Goal: Task Accomplishment & Management: Manage account settings

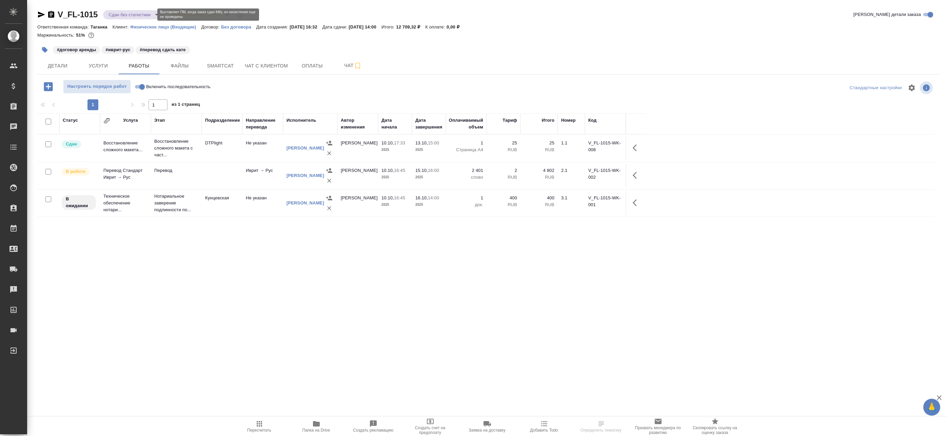
click at [137, 15] on body "🙏 .cls-1 fill:#fff; AWATERA Badanyan Artak Клиенты Спецификации Заказы Чаты Tod…" at bounding box center [473, 218] width 947 height 436
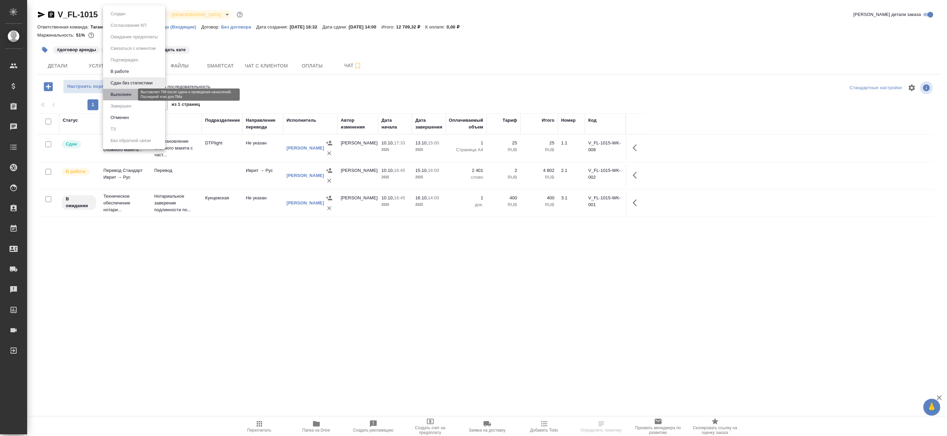
click at [122, 95] on button "Выполнен" at bounding box center [121, 94] width 25 height 7
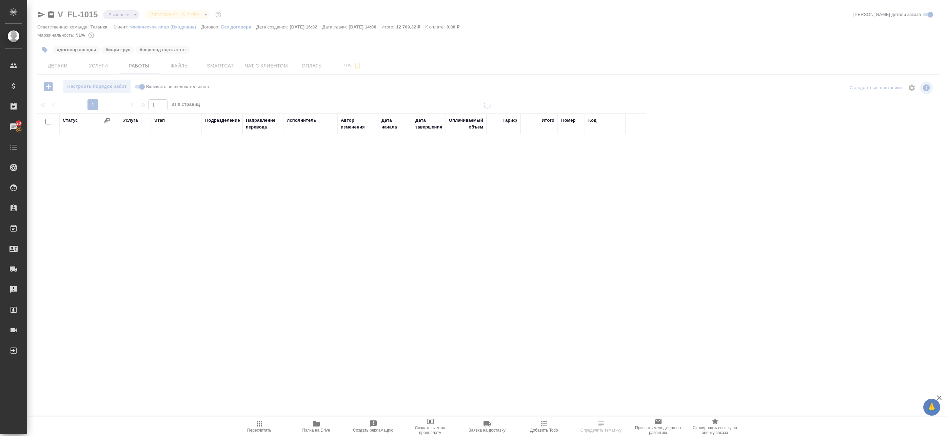
click at [129, 16] on div at bounding box center [487, 218] width 920 height 436
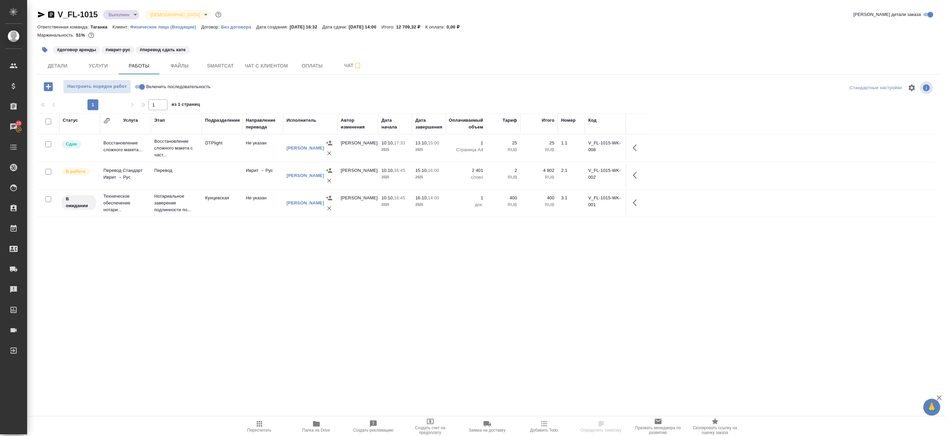
click at [127, 15] on body "🙏 .cls-1 fill:#fff; AWATERA Badanyan Artak Клиенты Спецификации Заказы 20 Чаты …" at bounding box center [473, 218] width 947 height 436
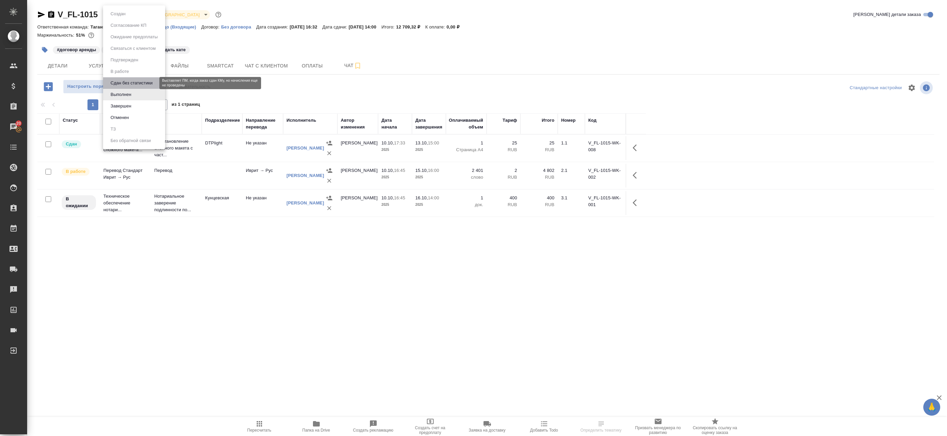
click at [125, 84] on button "Сдан без статистики" at bounding box center [132, 82] width 46 height 7
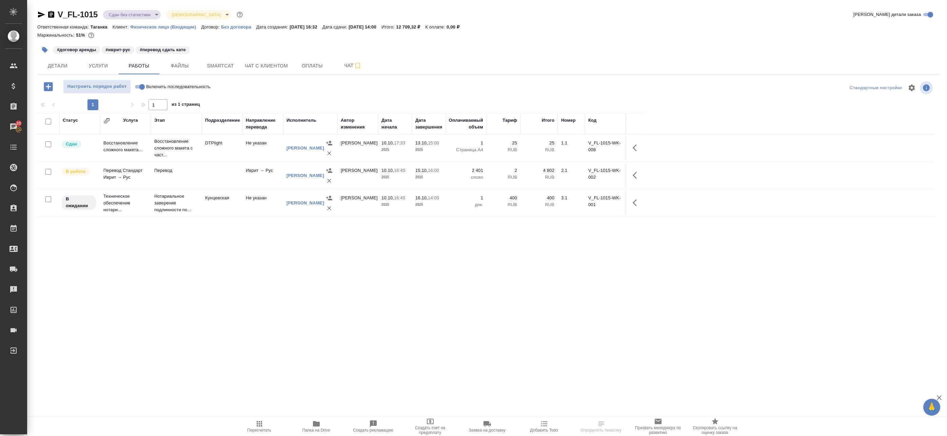
click at [125, 12] on body "🙏 .cls-1 fill:#fff; AWATERA Badanyan Artak Клиенты Спецификации Заказы 20 Чаты …" at bounding box center [473, 218] width 947 height 436
click at [120, 69] on button "В работе" at bounding box center [120, 71] width 22 height 7
click at [49, 85] on icon "button" at bounding box center [48, 86] width 9 height 9
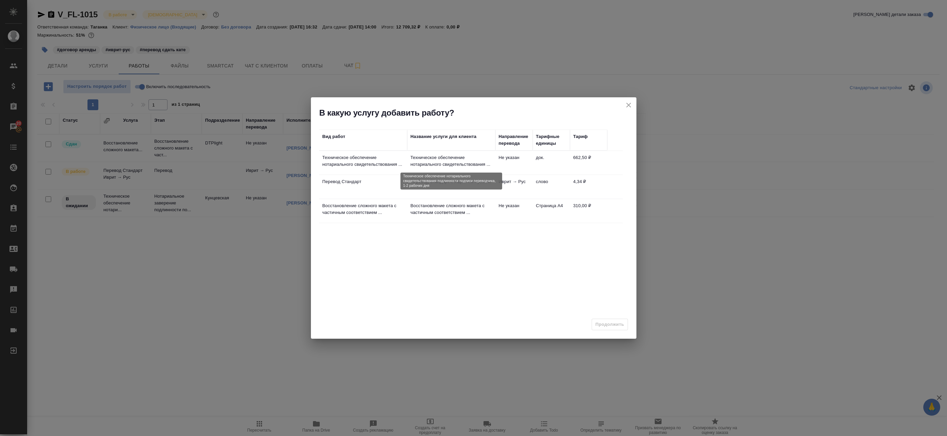
click at [363, 165] on p "Техническое обеспечение нотариального свидетельствования ..." at bounding box center [451, 161] width 81 height 14
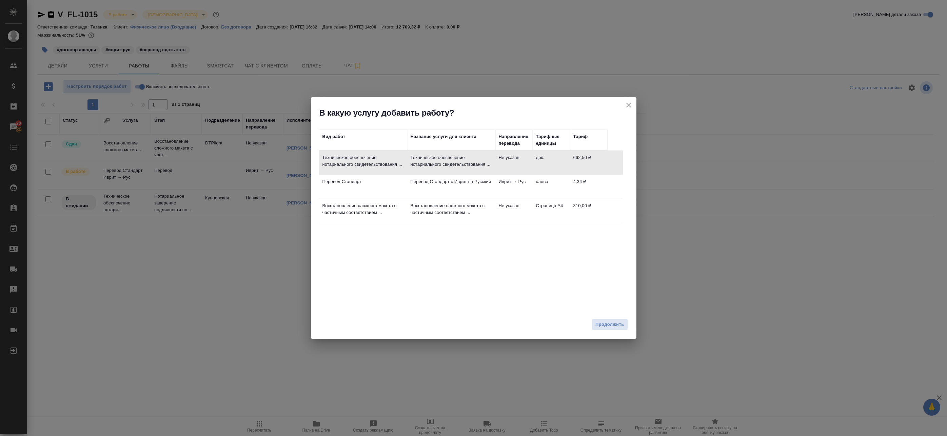
click at [363, 177] on td "Перевод Стандарт с Иврит на Русский" at bounding box center [451, 187] width 88 height 24
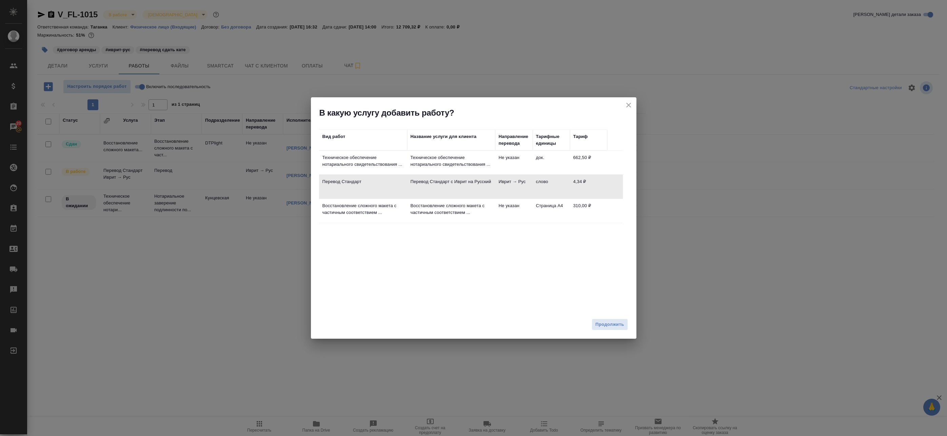
click at [363, 198] on td "Перевод Стандарт с Иврит на Русский" at bounding box center [451, 187] width 88 height 24
click at [363, 323] on span "Продолжить" at bounding box center [610, 325] width 28 height 8
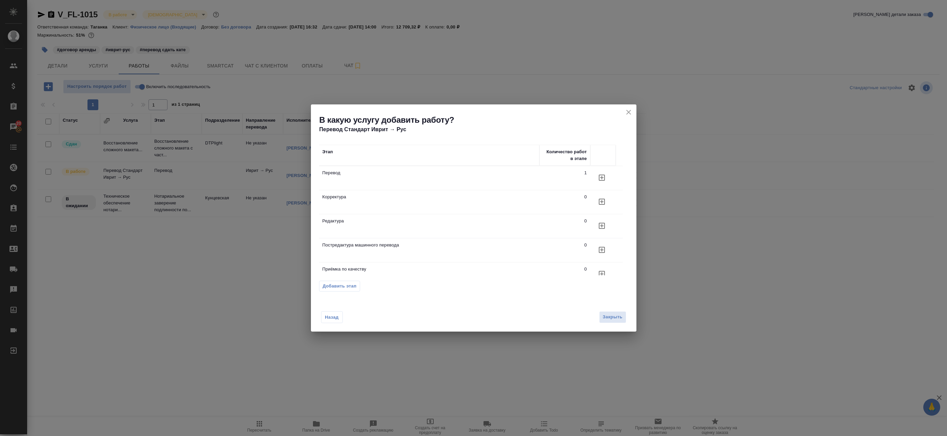
click at [363, 201] on td "Корректура" at bounding box center [429, 202] width 220 height 24
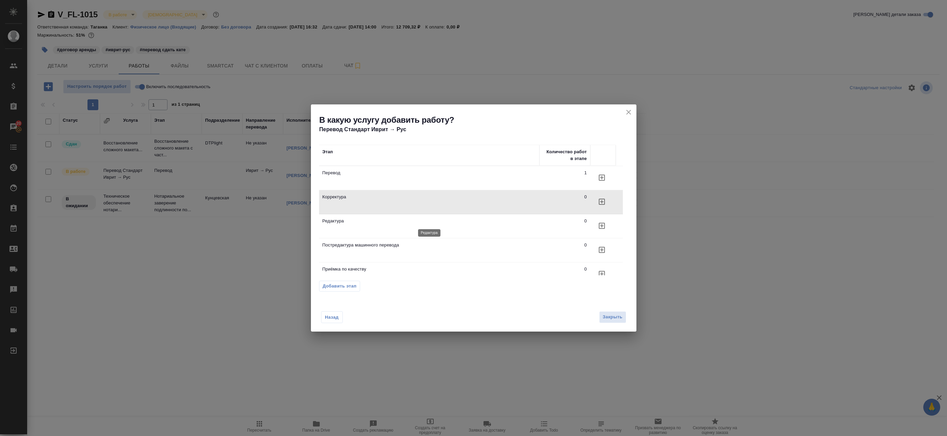
click at [363, 221] on p "Редактура" at bounding box center [430, 221] width 214 height 7
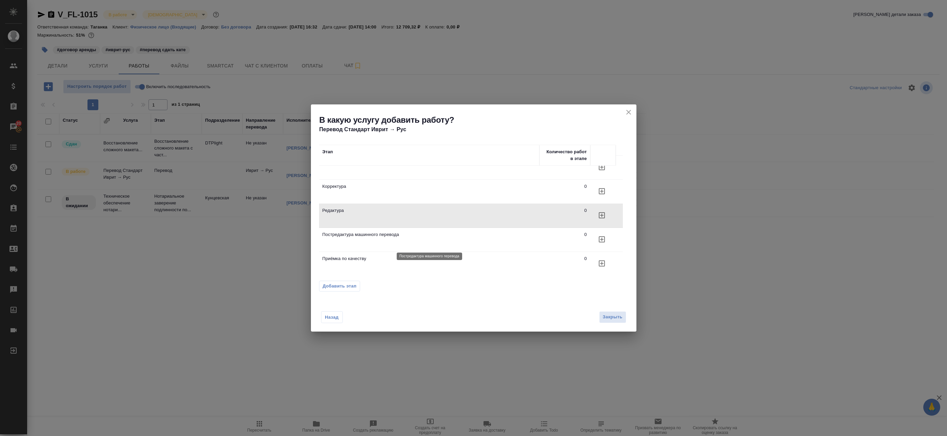
scroll to position [11, 0]
click at [363, 264] on td "Приёмка по качеству" at bounding box center [429, 263] width 220 height 24
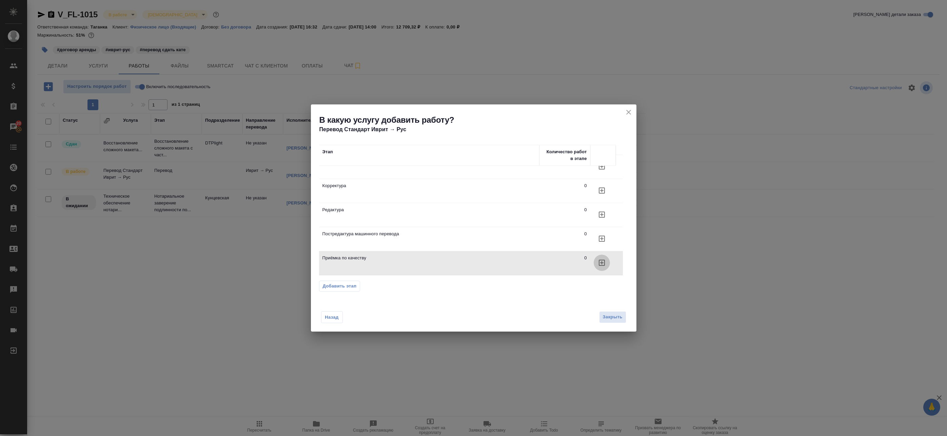
click at [363, 265] on icon "button" at bounding box center [602, 263] width 8 height 8
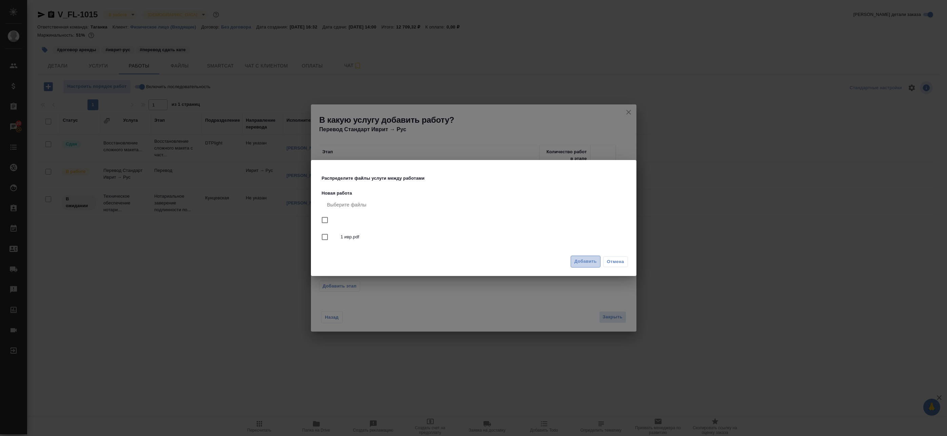
click at [363, 261] on span "Добавить" at bounding box center [586, 262] width 22 height 8
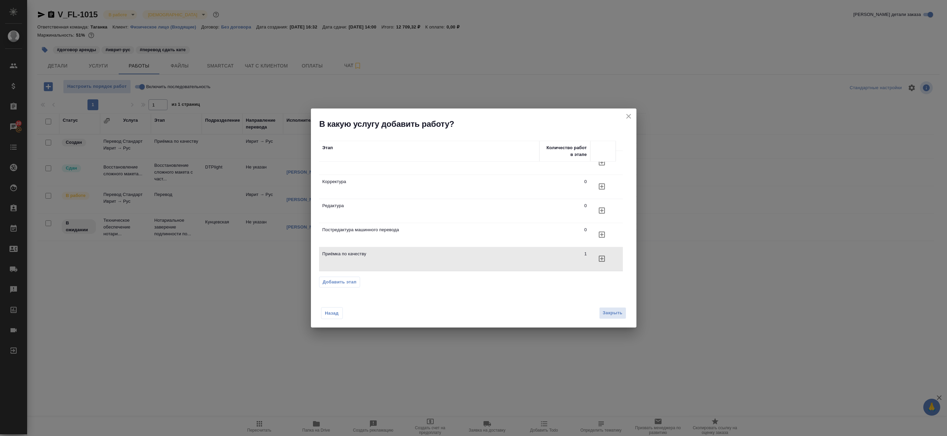
click at [363, 307] on div "Назад Закрыть" at bounding box center [474, 308] width 326 height 37
click at [363, 319] on button "Закрыть" at bounding box center [612, 313] width 27 height 12
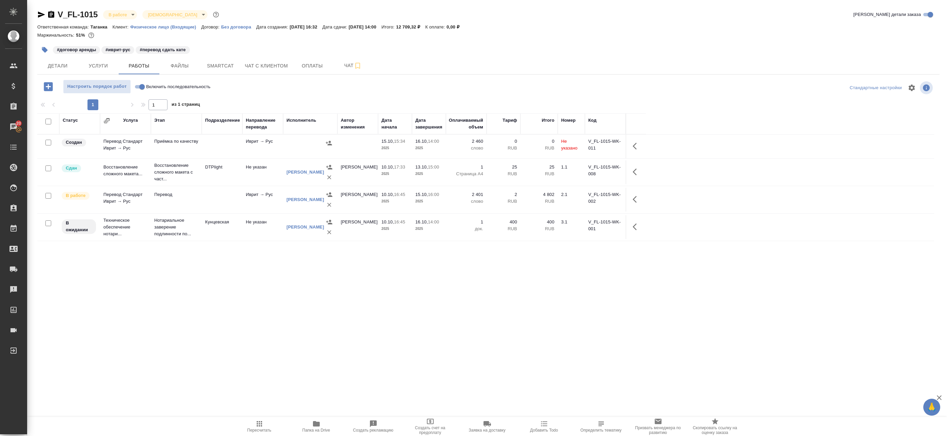
click at [286, 149] on td at bounding box center [310, 147] width 54 height 24
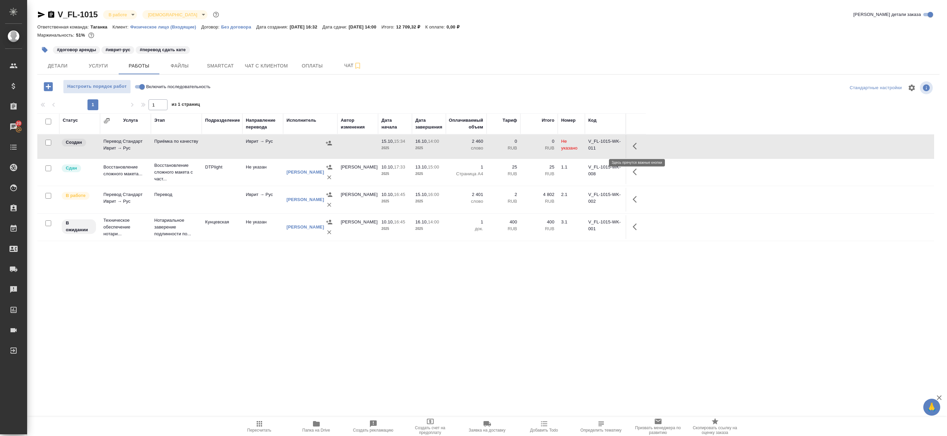
click at [363, 150] on button "button" at bounding box center [637, 146] width 16 height 16
click at [363, 148] on icon "button" at bounding box center [587, 146] width 8 height 8
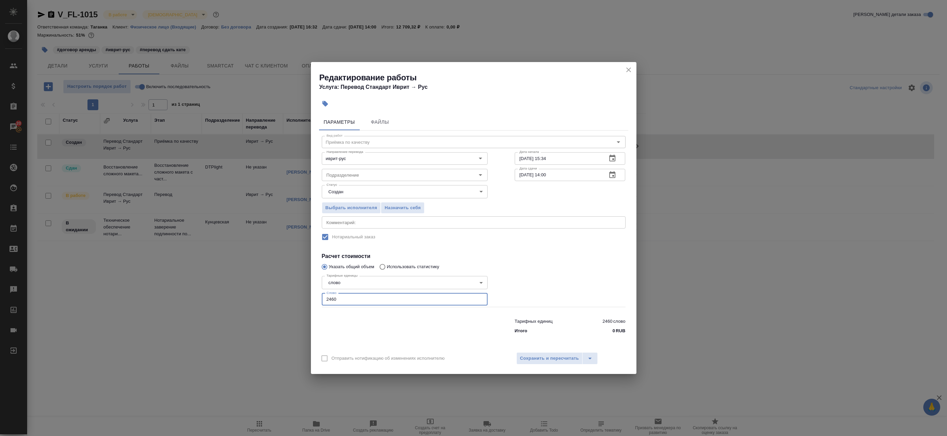
drag, startPoint x: 345, startPoint y: 297, endPoint x: 285, endPoint y: 289, distance: 59.9
click at [291, 290] on div "Редактирование работы Услуга: Перевод Стандарт Иврит → Рус Параметры Файлы Вид …" at bounding box center [473, 218] width 947 height 436
type input "1"
click at [354, 175] on input "Подразделение" at bounding box center [393, 175] width 139 height 8
click at [358, 191] on p "Прямая загрузка (шаблонные документы)" at bounding box center [370, 190] width 87 height 7
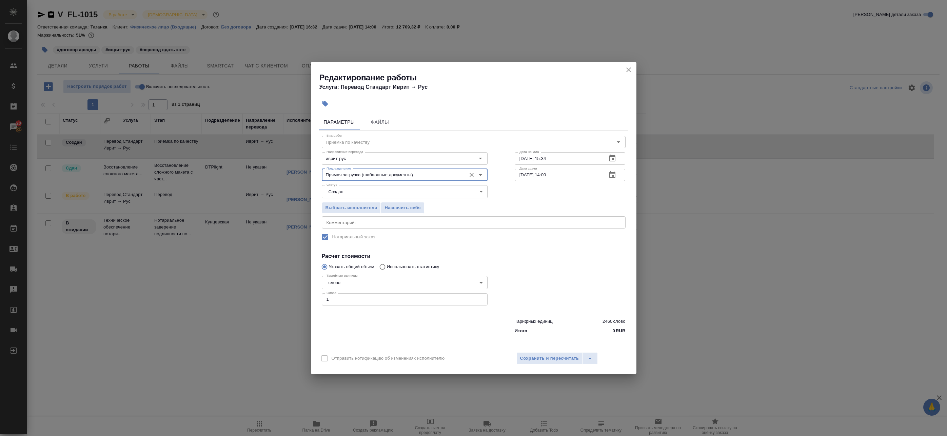
type input "Прямая загрузка (шаблонные документы)"
click at [358, 223] on textarea at bounding box center [474, 222] width 294 height 5
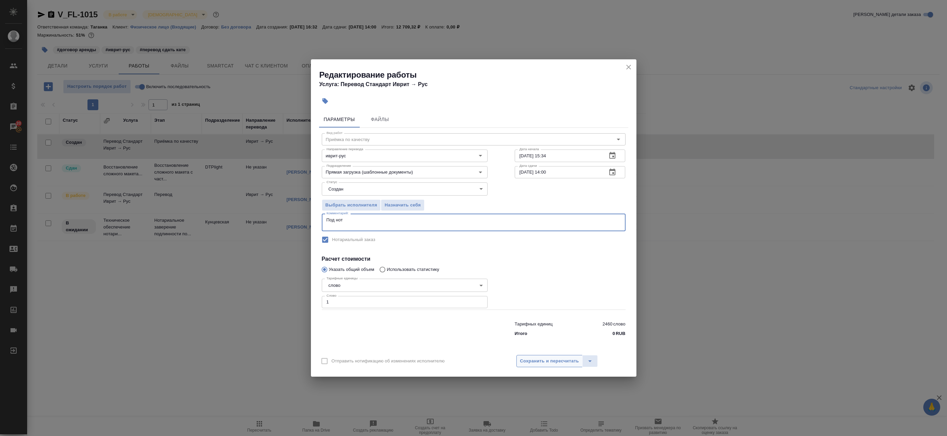
type textarea "Под нот"
click at [363, 363] on span "Сохранить и пересчитать" at bounding box center [549, 362] width 59 height 8
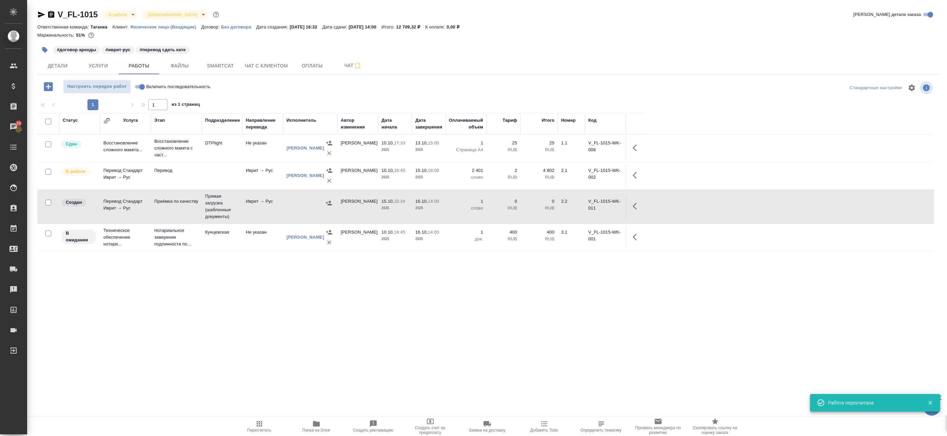
drag, startPoint x: 634, startPoint y: 212, endPoint x: 630, endPoint y: 209, distance: 4.7
click at [363, 211] on button "button" at bounding box center [637, 206] width 16 height 16
click at [363, 205] on icon "button" at bounding box center [587, 206] width 6 height 6
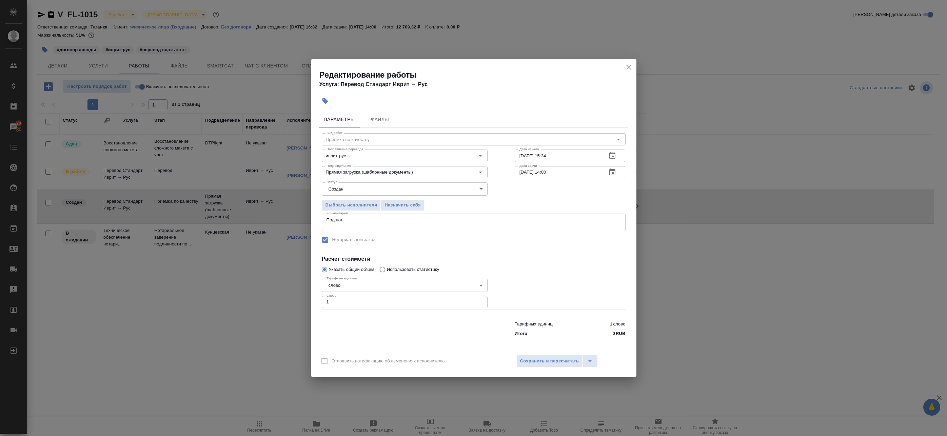
click at [347, 188] on body "🙏 .cls-1 fill:#fff; AWATERA Badanyan Artak Клиенты Спецификации Заказы 20 Чаты …" at bounding box center [473, 218] width 947 height 436
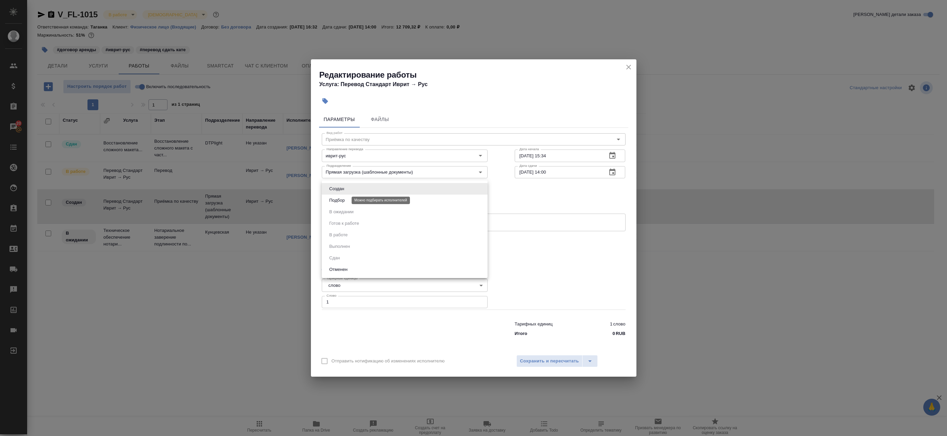
click at [342, 200] on button "Подбор" at bounding box center [337, 200] width 20 height 7
type input "recruiting"
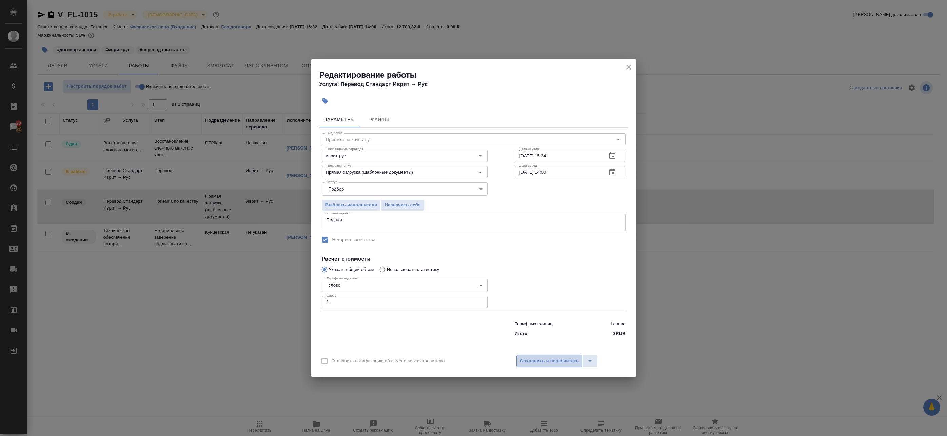
click at [363, 364] on span "Сохранить и пересчитать" at bounding box center [549, 362] width 59 height 8
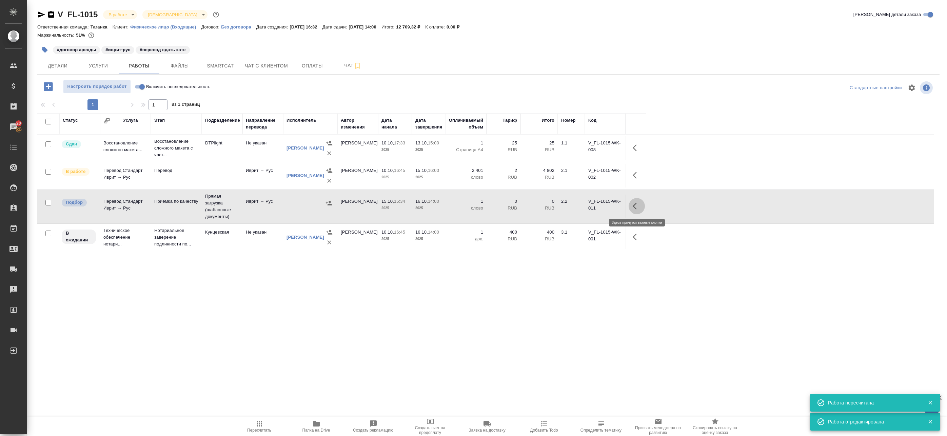
click at [363, 207] on button "button" at bounding box center [637, 206] width 16 height 16
click at [363, 206] on icon "button" at bounding box center [576, 206] width 6 height 7
click at [363, 294] on div "Статус Услуга Этап Подразделение Направление перевода Исполнитель Автор изменен…" at bounding box center [485, 265] width 897 height 305
drag, startPoint x: 637, startPoint y: 209, endPoint x: 631, endPoint y: 210, distance: 6.5
click at [363, 209] on icon "button" at bounding box center [637, 206] width 8 height 8
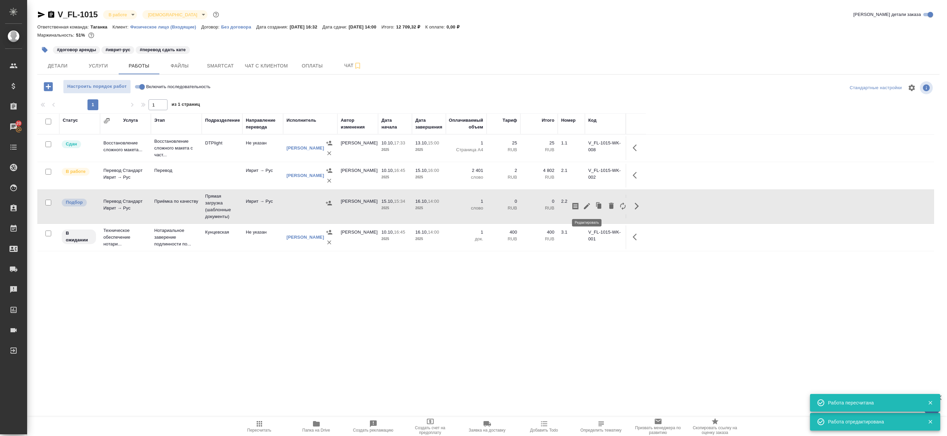
click at [363, 207] on icon "button" at bounding box center [587, 206] width 8 height 8
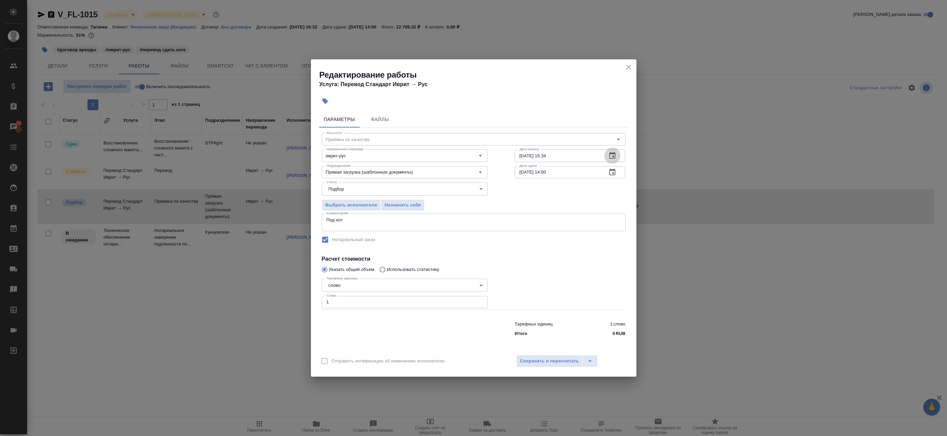
click at [363, 157] on icon "button" at bounding box center [613, 156] width 8 height 8
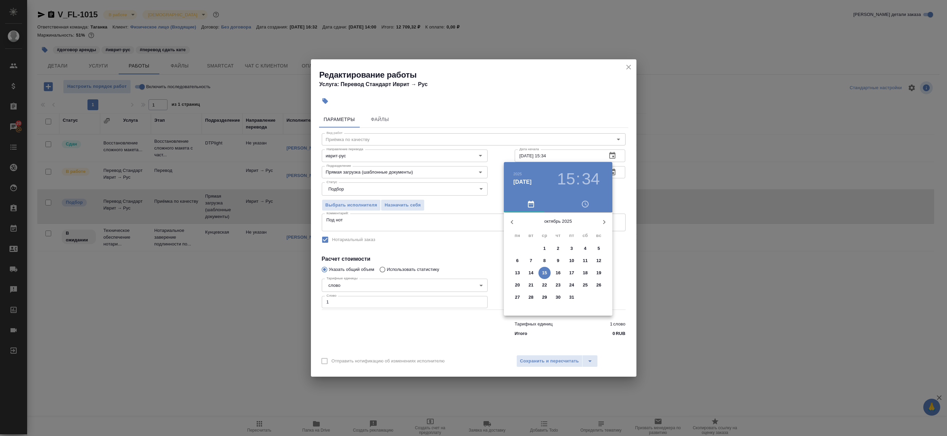
click at [363, 273] on p "15" at bounding box center [544, 273] width 5 height 7
click at [363, 261] on div at bounding box center [558, 265] width 88 height 88
click at [363, 298] on div at bounding box center [558, 265] width 88 height 88
type input "[DATE] 15:35"
click at [363, 197] on div at bounding box center [473, 218] width 947 height 436
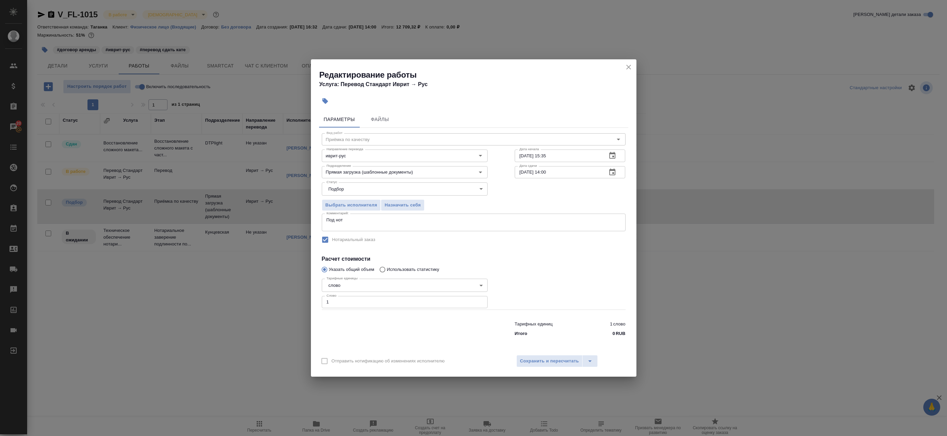
click at [363, 172] on icon "button" at bounding box center [613, 172] width 8 height 8
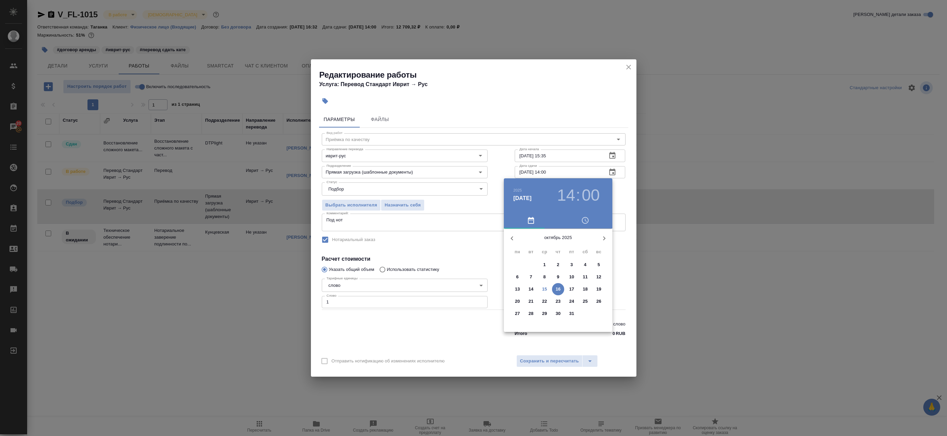
click at [363, 288] on p "15" at bounding box center [544, 289] width 5 height 7
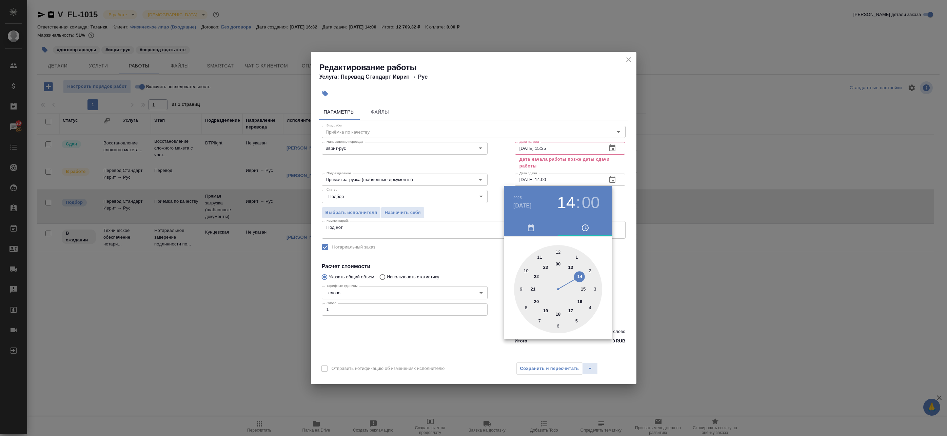
click at [363, 310] on div at bounding box center [558, 289] width 88 height 88
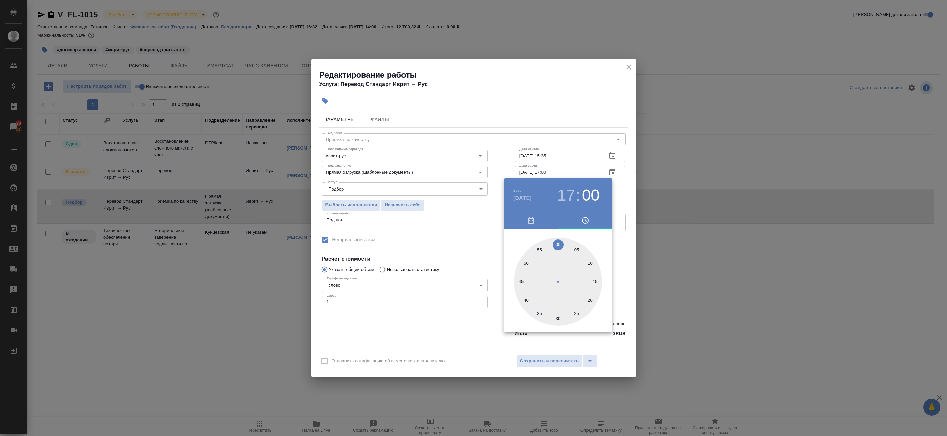
click at [363, 243] on div at bounding box center [558, 282] width 88 height 88
click at [363, 246] on div at bounding box center [558, 282] width 88 height 88
type input "[DATE] 17:00"
click at [363, 196] on div at bounding box center [473, 218] width 947 height 436
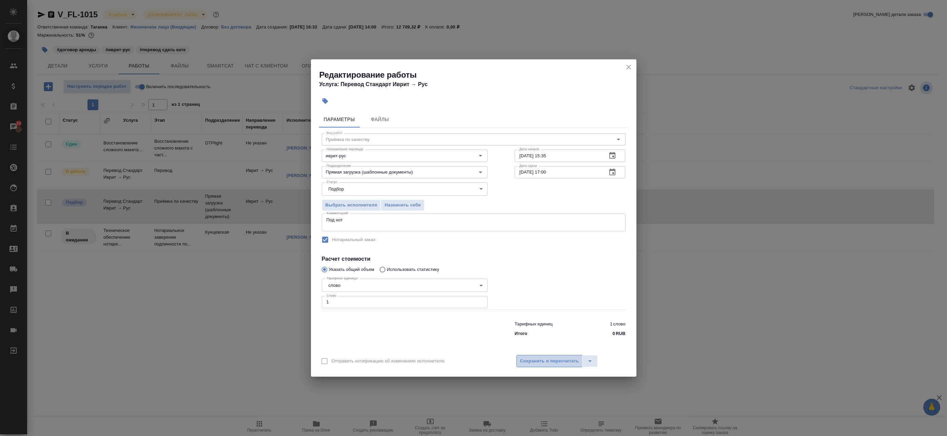
click at [363, 363] on span "Сохранить и пересчитать" at bounding box center [549, 362] width 59 height 8
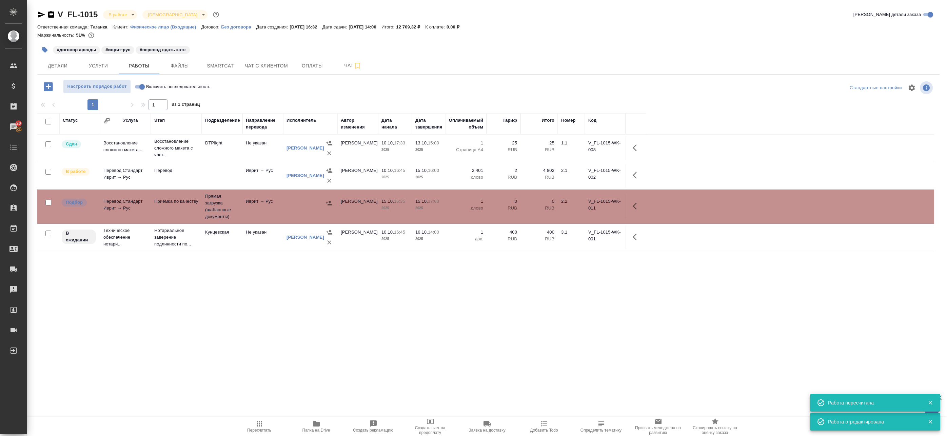
drag, startPoint x: 634, startPoint y: 208, endPoint x: 629, endPoint y: 207, distance: 5.2
click at [363, 208] on icon "button" at bounding box center [635, 206] width 4 height 7
click at [363, 205] on icon "button" at bounding box center [576, 206] width 8 height 8
click at [363, 281] on div "Статус Услуга Этап Подразделение Направление перевода Исполнитель Автор изменен…" at bounding box center [485, 265] width 897 height 305
click at [363, 207] on icon "button" at bounding box center [637, 206] width 8 height 8
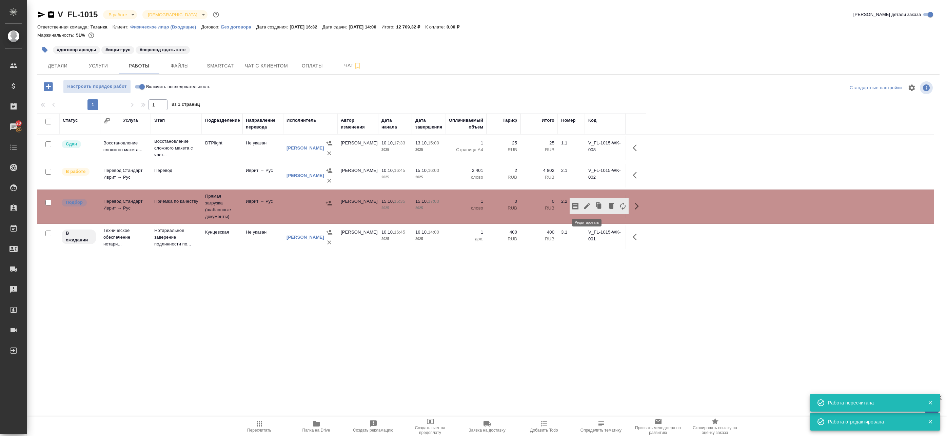
click at [363, 208] on icon "button" at bounding box center [587, 206] width 8 height 8
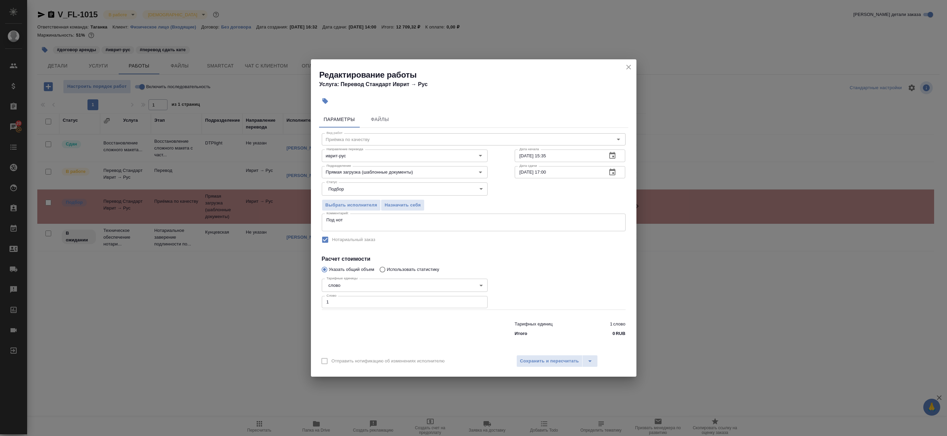
click at [363, 227] on textarea "Под нот" at bounding box center [474, 222] width 294 height 11
type textarea "Под нот Пров"
click at [363, 64] on icon "close" at bounding box center [629, 67] width 8 height 8
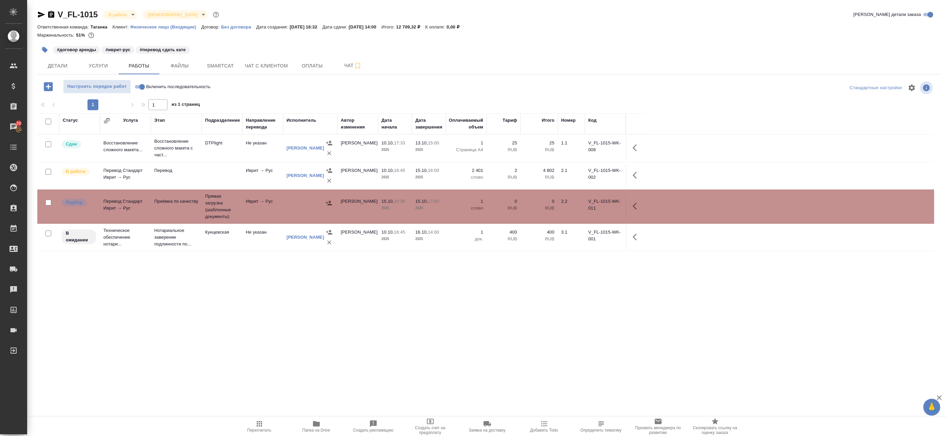
click at [286, 212] on td at bounding box center [310, 207] width 54 height 24
click at [363, 209] on icon "button" at bounding box center [637, 206] width 8 height 8
click at [363, 206] on icon "button" at bounding box center [587, 206] width 6 height 6
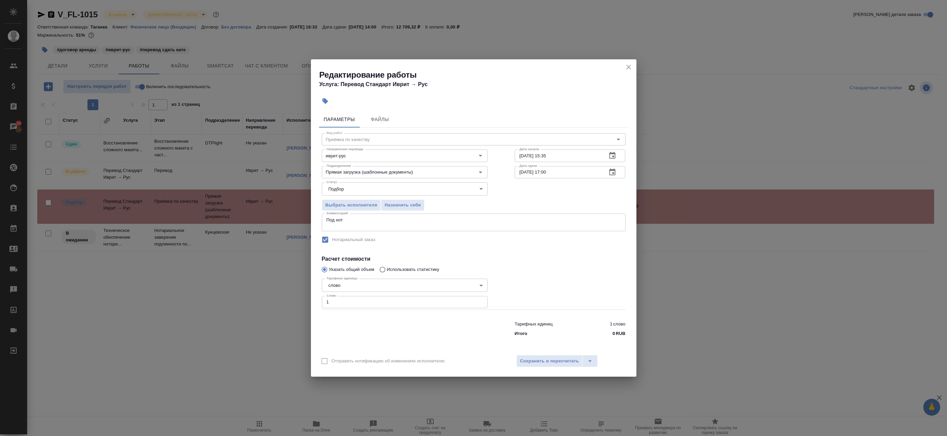
click at [363, 226] on textarea "Под нот" at bounding box center [474, 222] width 294 height 11
click at [363, 224] on textarea "Под нот Проверить" at bounding box center [474, 222] width 294 height 11
type textarea "Оформить под нот"
click at [363, 324] on div at bounding box center [404, 327] width 193 height 27
click at [363, 361] on span "Сохранить и пересчитать" at bounding box center [549, 362] width 59 height 8
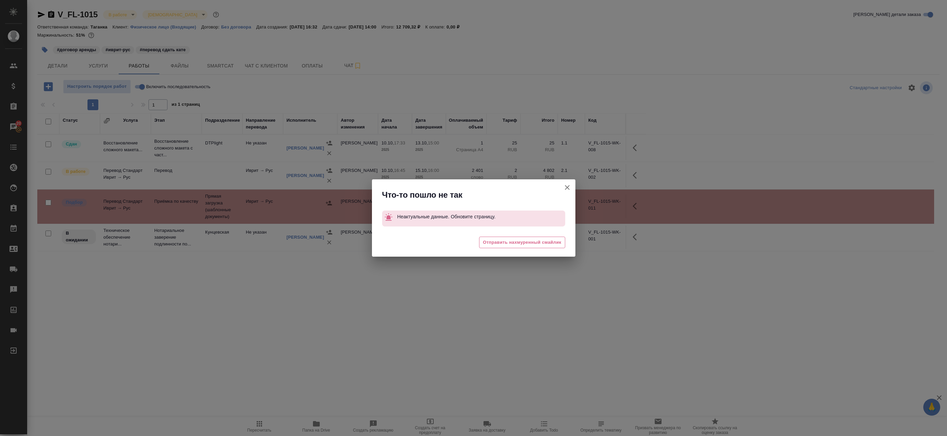
click at [363, 186] on button "Группировать работы по услугам" at bounding box center [567, 187] width 16 height 16
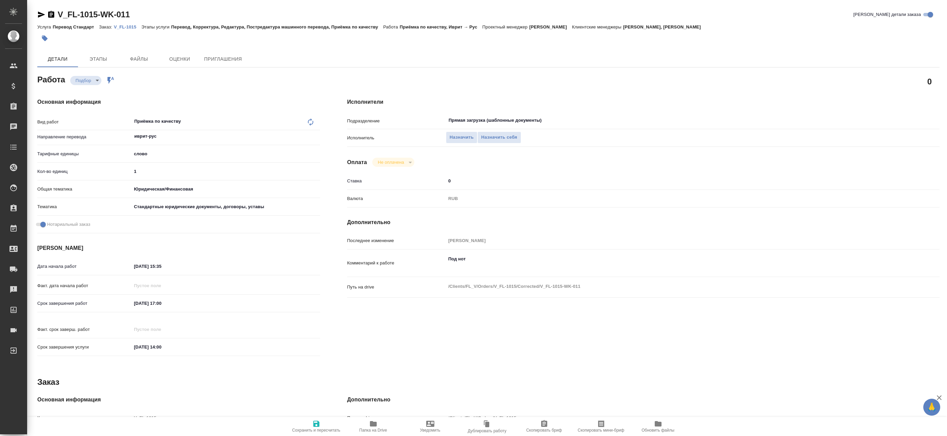
type textarea "x"
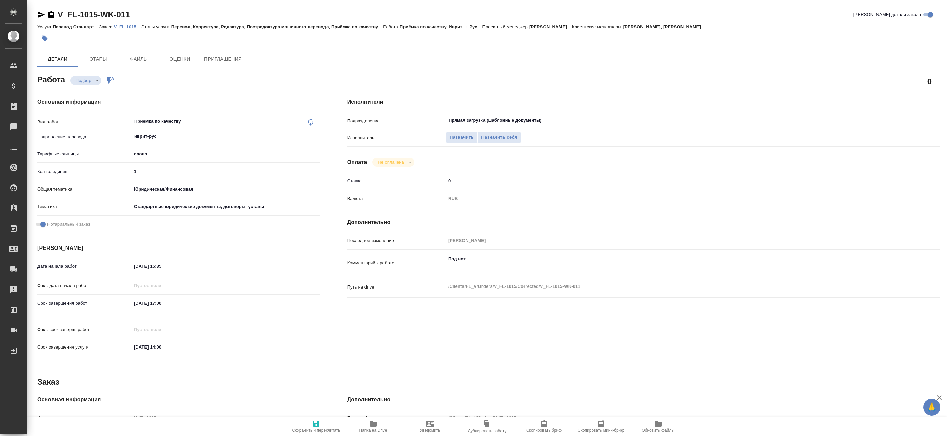
click at [342, 425] on button "Сохранить и пересчитать" at bounding box center [316, 426] width 57 height 19
type textarea "x"
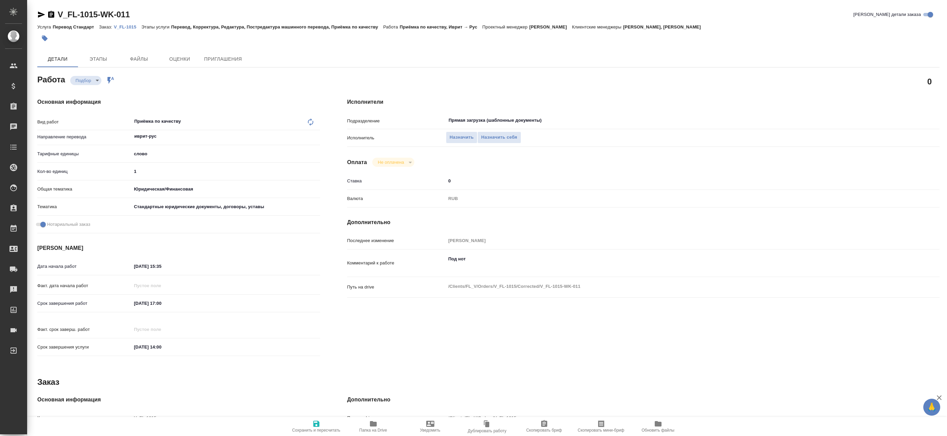
type textarea "x"
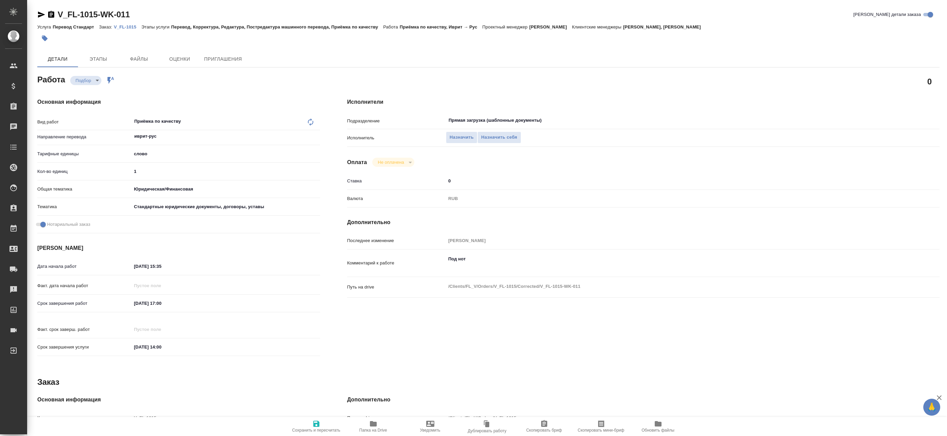
type textarea "x"
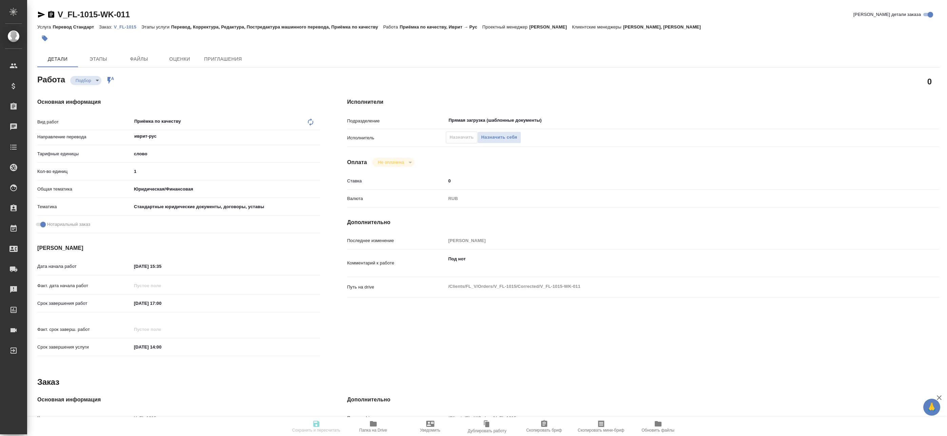
type textarea "x"
type input "recruiting"
type textarea "Приёмка по качеству"
type textarea "x"
type input "иврит-рус"
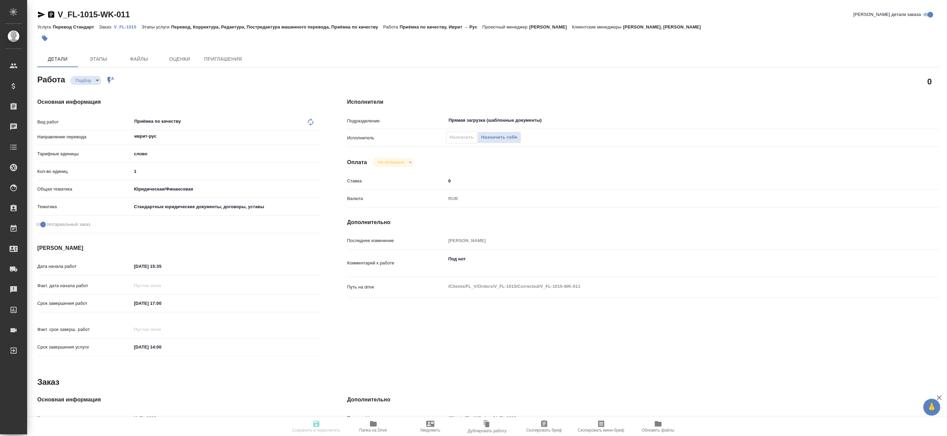
type input "5a8b1489cc6b4906c91bfd90"
type input "1"
type input "yr-fn"
type input "5f647205b73bc97568ca66bf"
checkbox input "true"
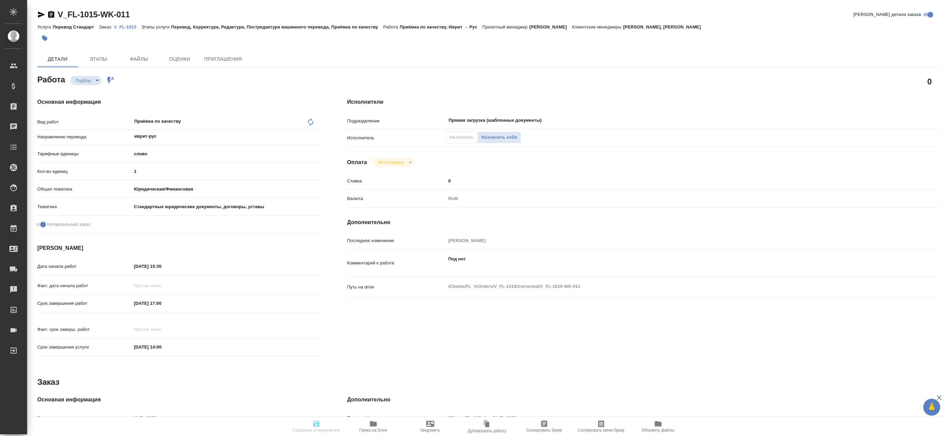
type input "15.10.2025 15:35"
type input "15.10.2025 17:00"
type input "16.10.2025 14:00"
type input "Прямая загрузка (шаблонные документы)"
type input "notPayed"
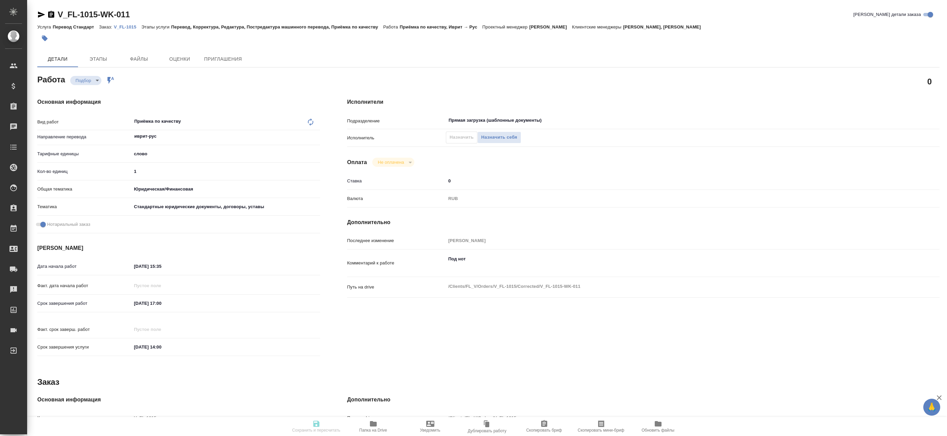
type input "0"
type input "RUB"
type input "[PERSON_NAME]"
type textarea "Под нот"
type textarea "x"
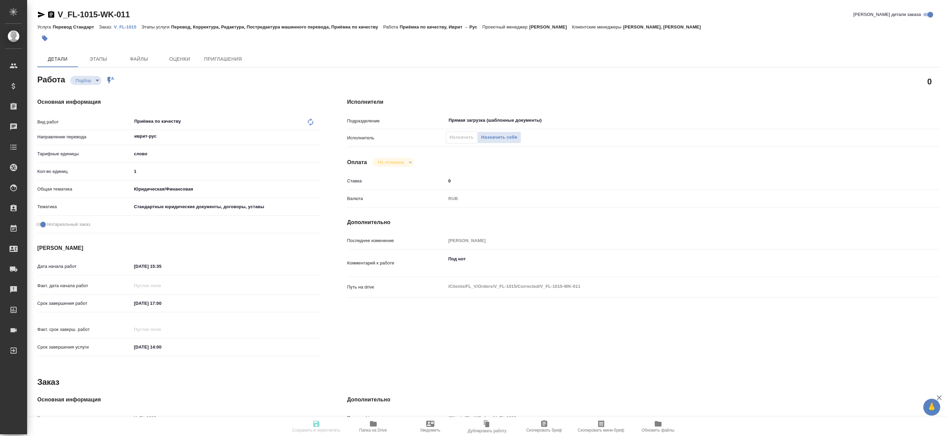
type textarea "/Clients/FL_V/Orders/V_FL-1015/Corrected/V_FL-1015-WK-011"
type textarea "x"
type input "V_FL-1015"
type input "Перевод Стандарт"
type input "Перевод, Корректура, Редактура, Постредактура машинного перевода, Приёмка по ка…"
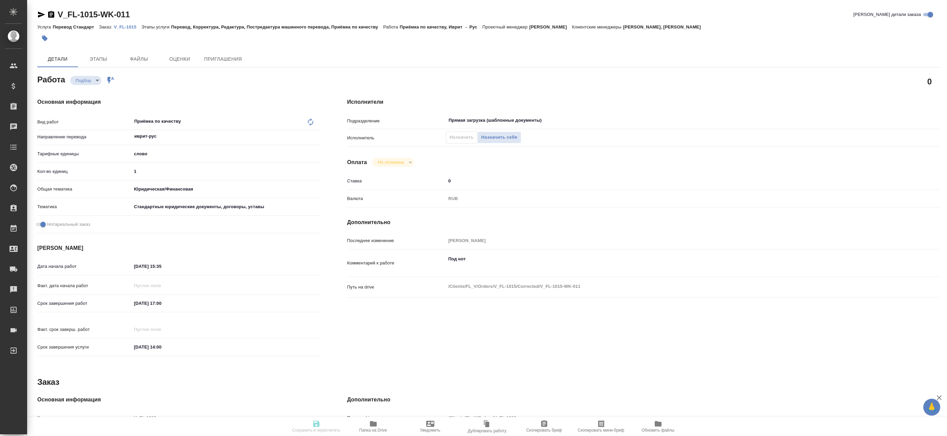
type input "[PERSON_NAME], [PERSON_NAME] [PERSON_NAME]"
type input "[PERSON_NAME] [PERSON_NAME]"
type input "/Clients/FL_V/Orders/V_FL-1015"
type textarea "x"
type textarea "иврит-рус под нот"
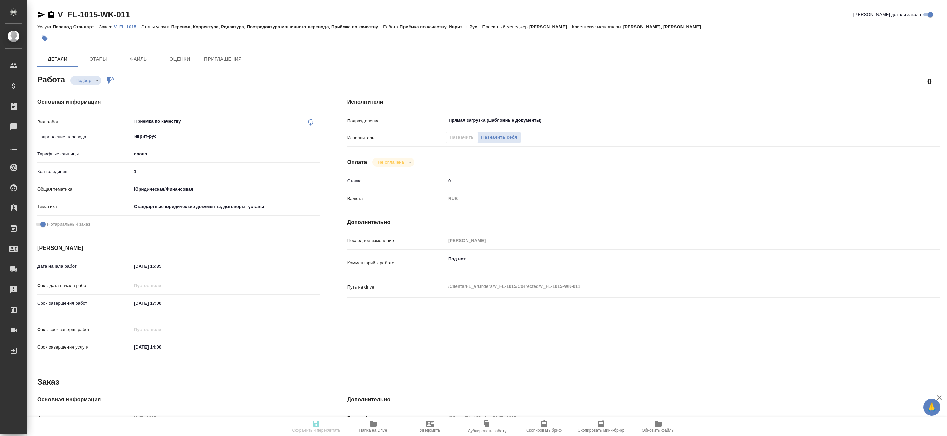
type textarea "x"
click at [364, 428] on span "Папка на Drive" at bounding box center [373, 426] width 49 height 13
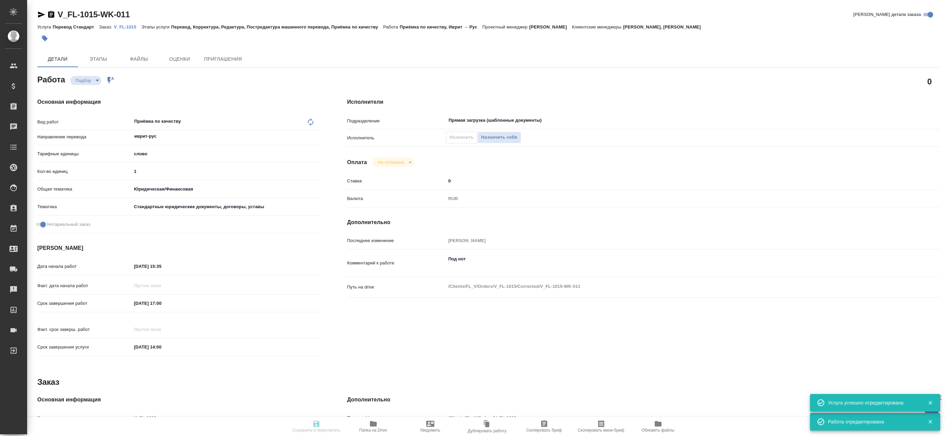
type textarea "x"
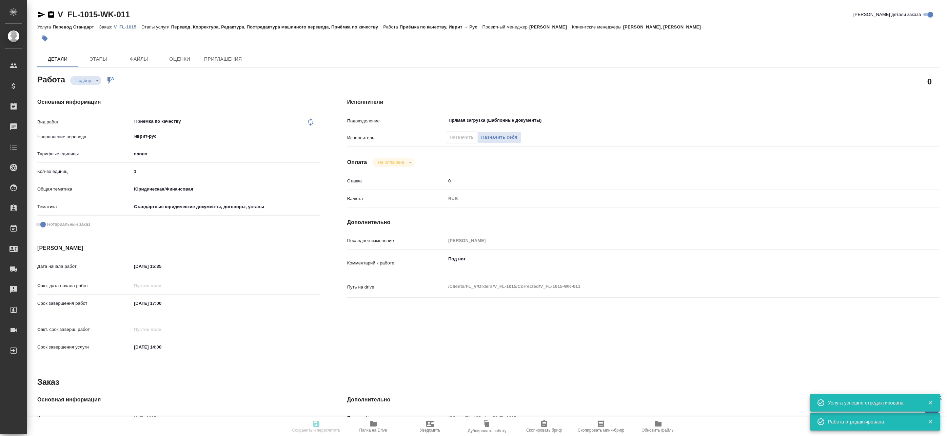
type textarea "x"
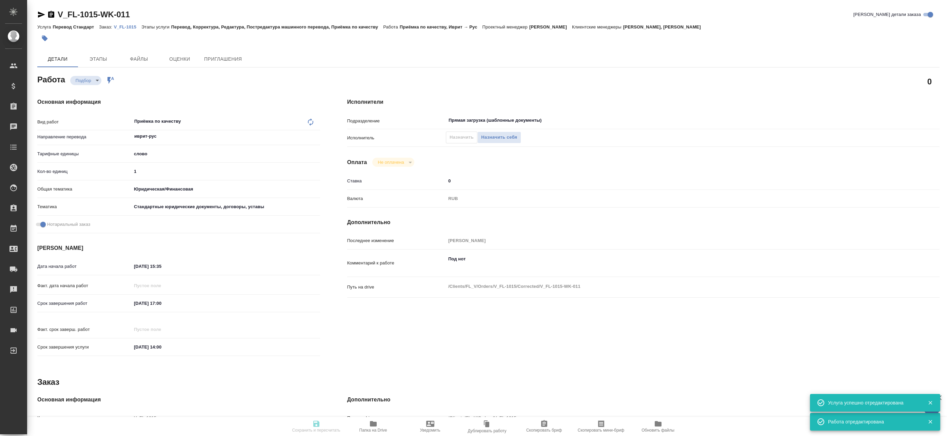
type textarea "x"
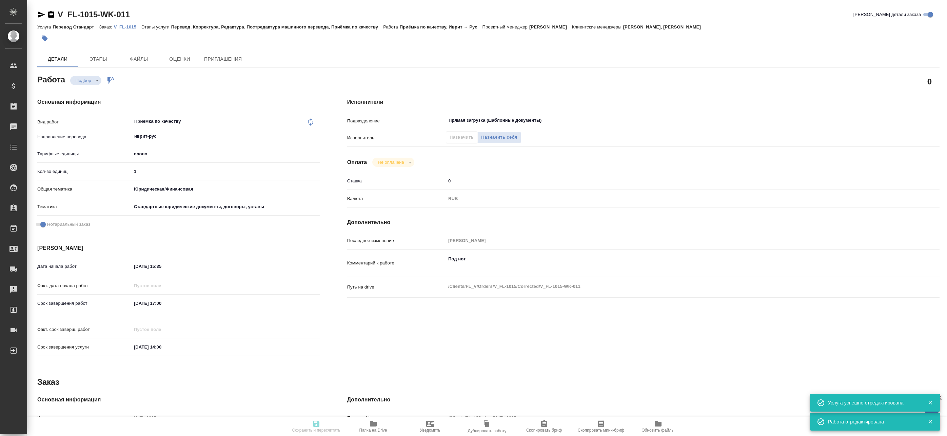
type textarea "x"
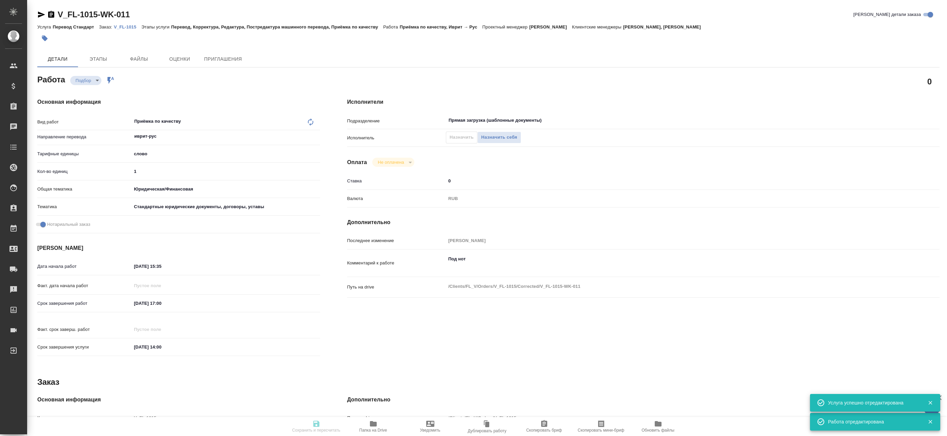
type textarea "x"
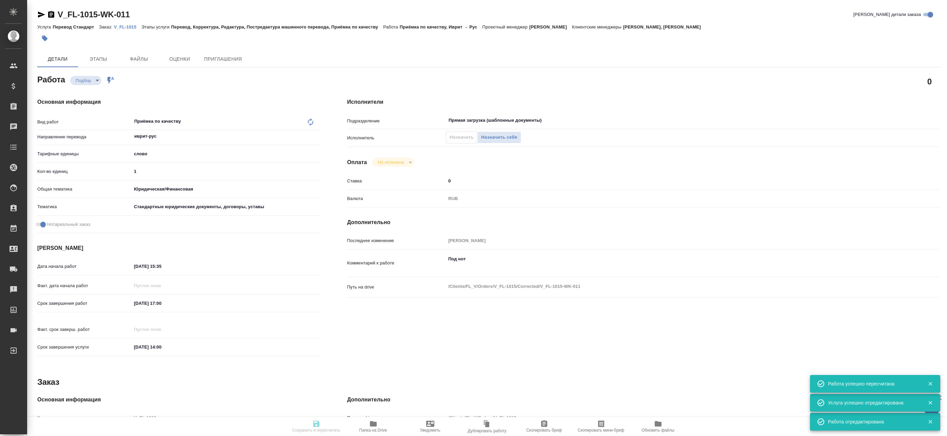
type input "recruiting"
type textarea "Приёмка по качеству"
type textarea "x"
type input "иврит-рус"
type input "5a8b1489cc6b4906c91bfd90"
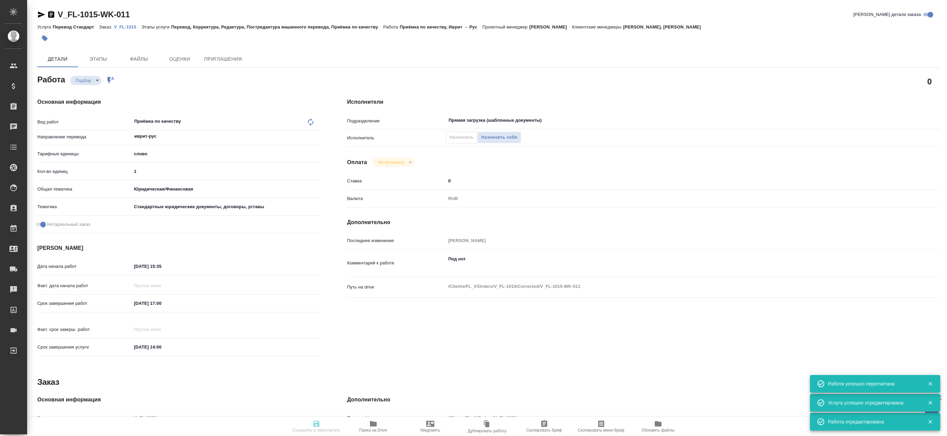
type input "1"
type input "yr-fn"
type input "5f647205b73bc97568ca66bf"
checkbox input "true"
type input "15.10.2025 15:35"
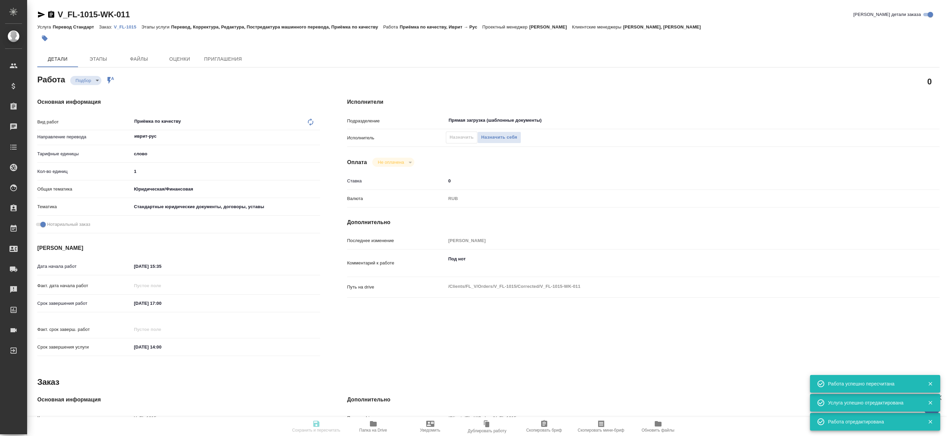
type input "15.10.2025 17:00"
type input "16.10.2025 14:00"
type input "Прямая загрузка (шаблонные документы)"
type input "notPayed"
type input "0"
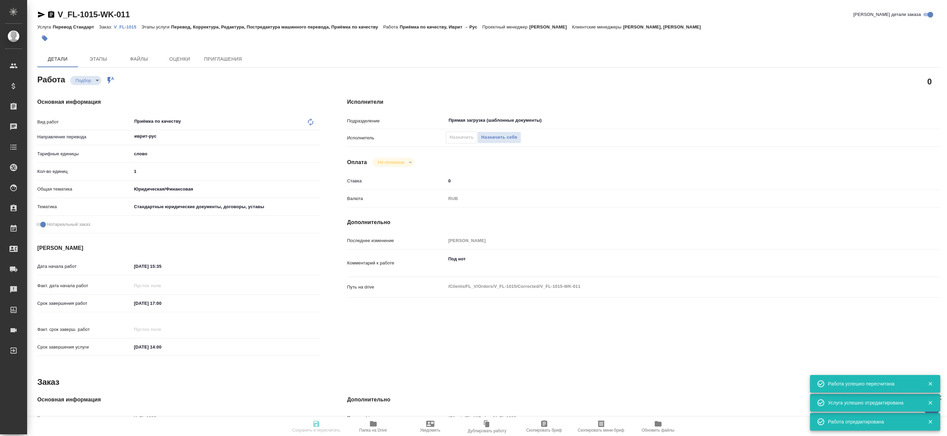
type input "RUB"
type input "[PERSON_NAME]"
type textarea "Под нот"
type textarea "x"
type textarea "/Clients/FL_V/Orders/V_FL-1015/Corrected/V_FL-1015-WK-011"
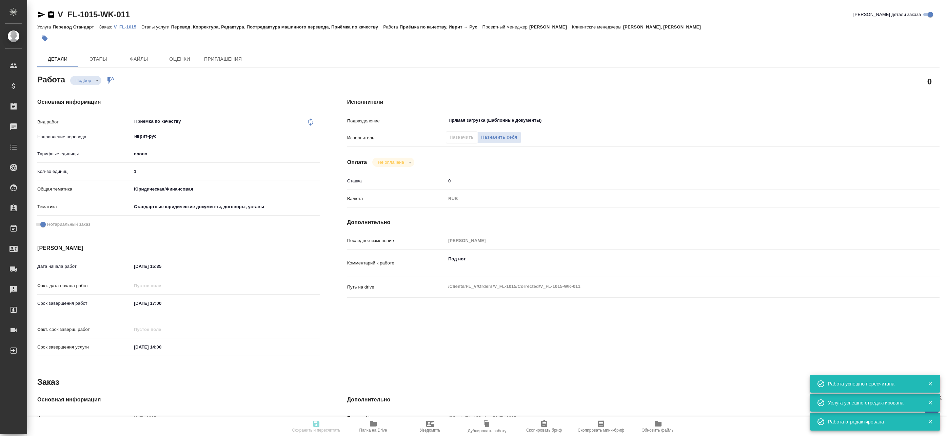
type textarea "x"
type input "V_FL-1015"
type input "Перевод Стандарт"
type input "Перевод, Корректура, Редактура, Постредактура машинного перевода, Приёмка по ка…"
type input "[PERSON_NAME], [PERSON_NAME]"
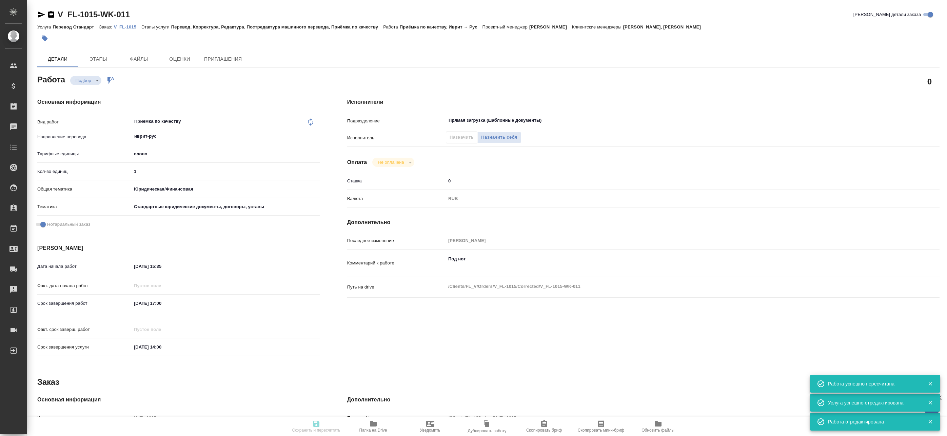
type input "[PERSON_NAME]"
type input "/Clients/FL_V/Orders/V_FL-1015"
type textarea "x"
type textarea "иврит-рус под нот"
type textarea "x"
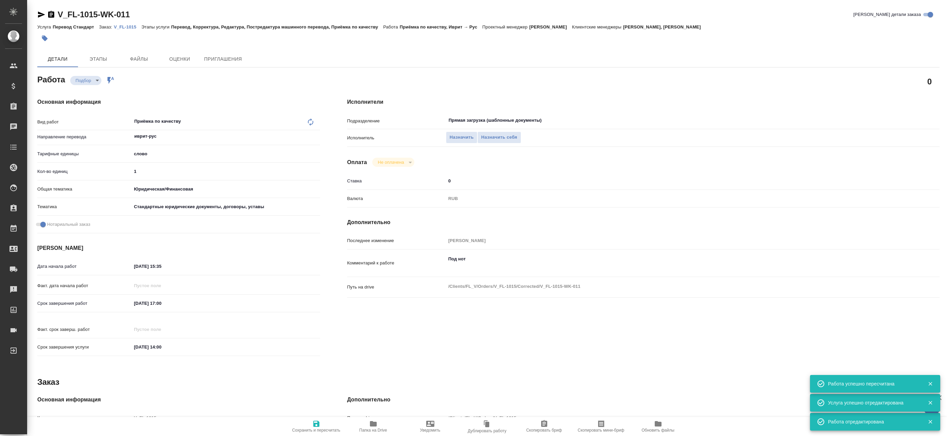
type textarea "x"
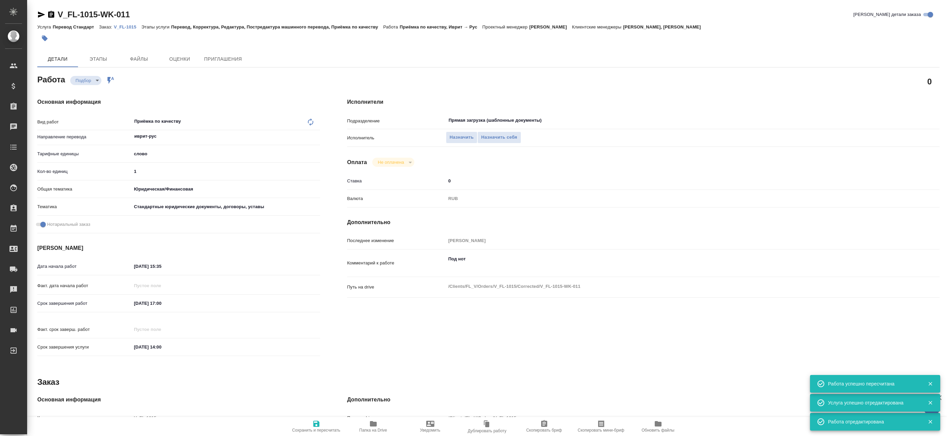
type textarea "x"
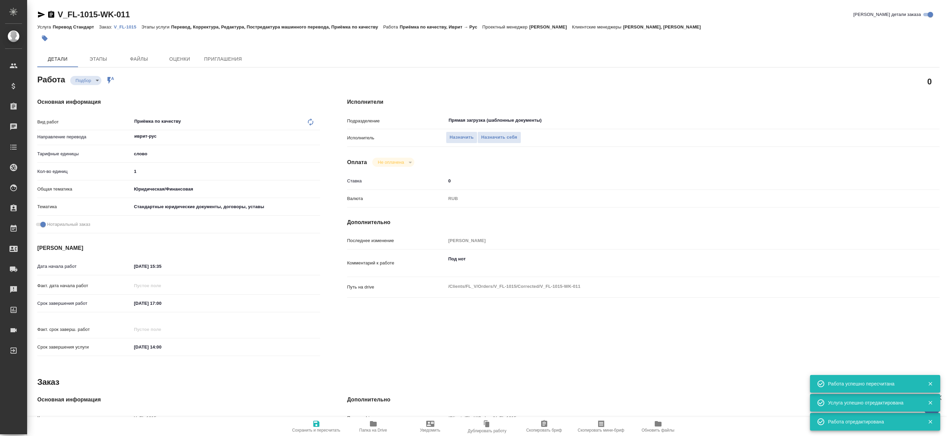
type textarea "x"
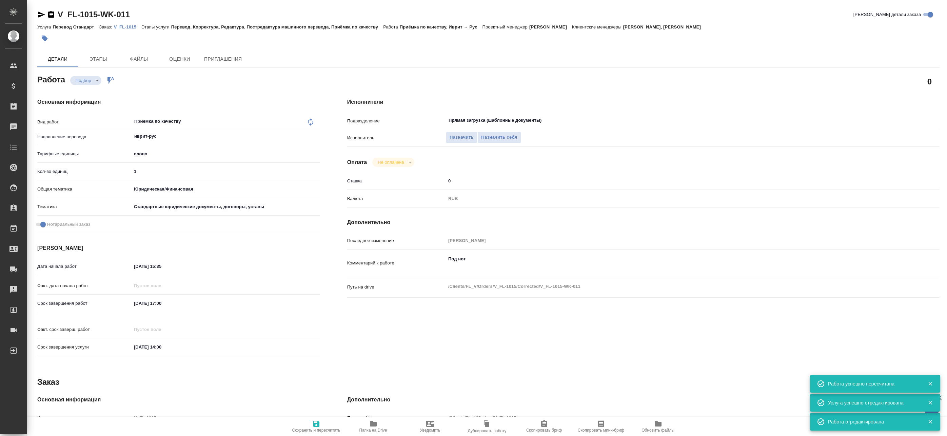
type textarea "x"
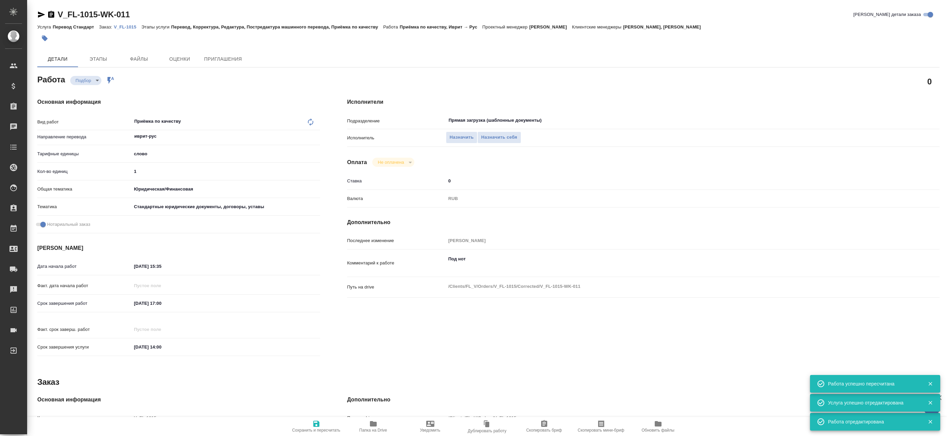
type textarea "x"
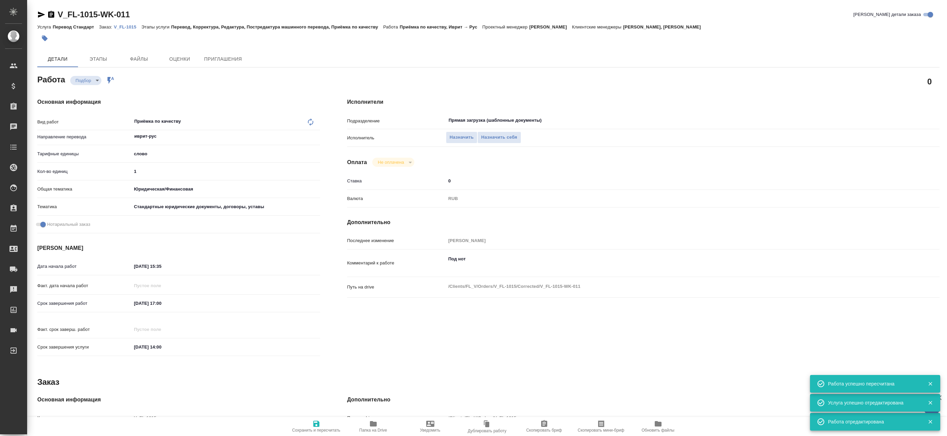
type textarea "x"
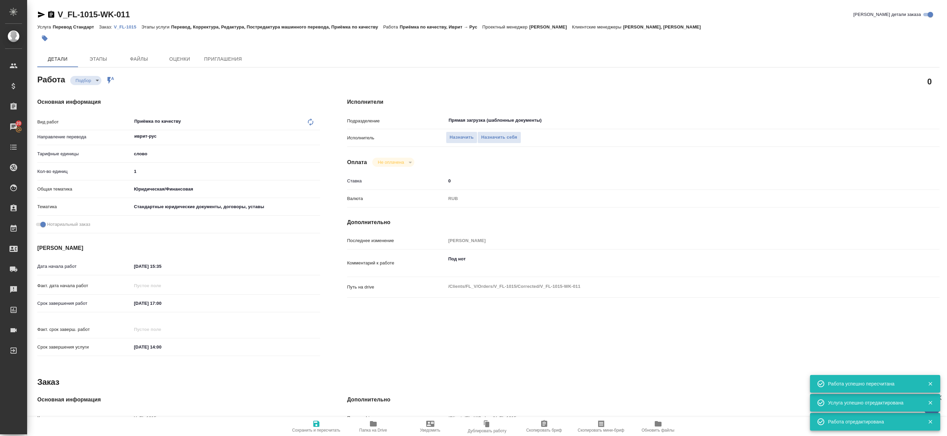
type textarea "x"
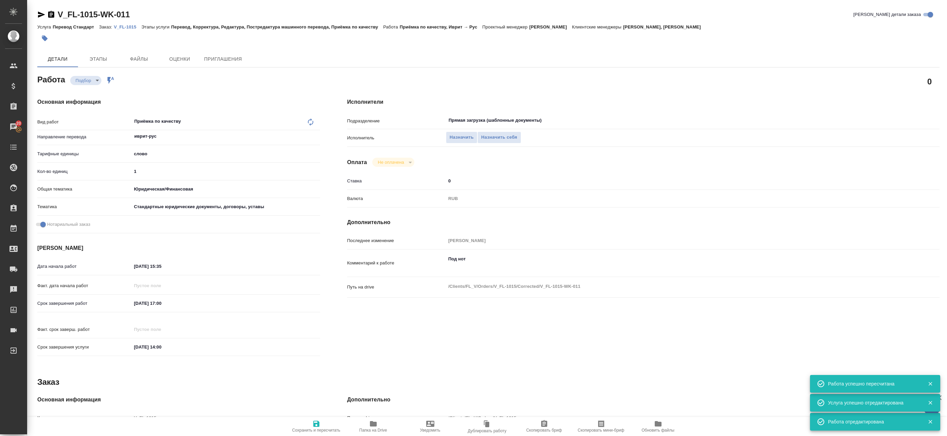
type textarea "x"
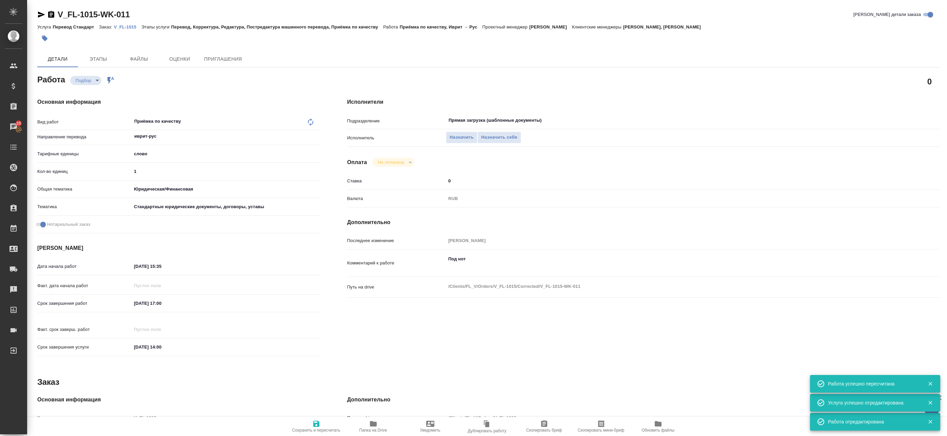
type textarea "x"
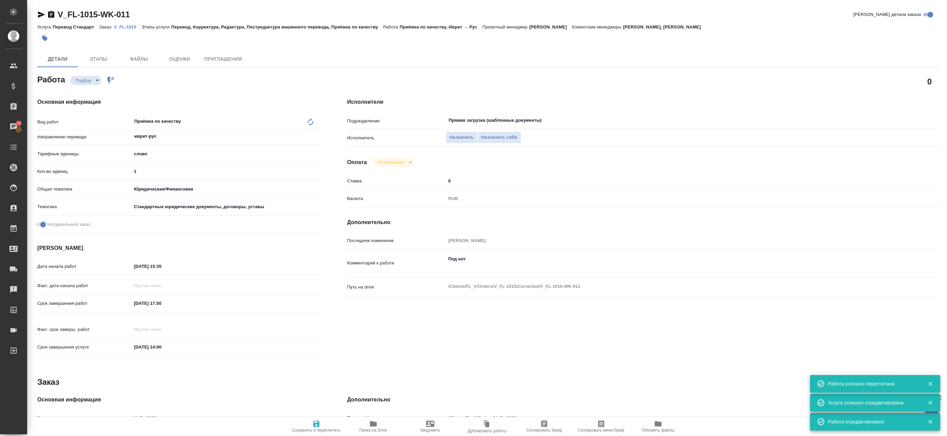
type textarea "x"
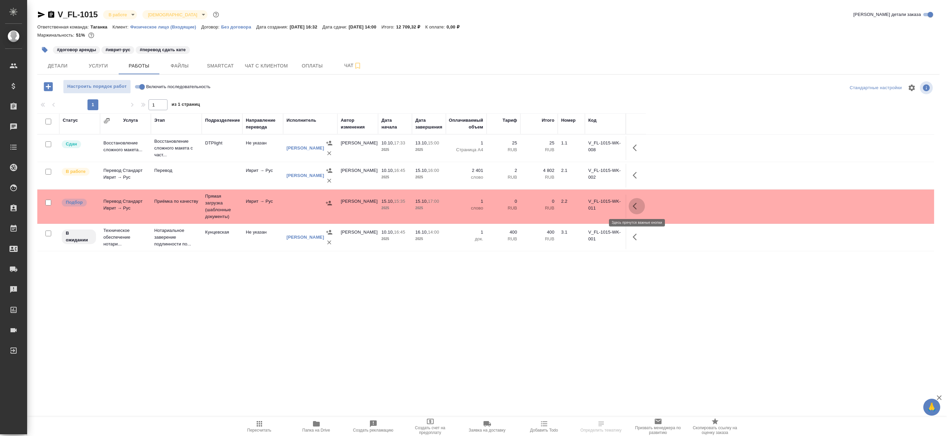
click at [640, 208] on icon "button" at bounding box center [637, 206] width 8 height 8
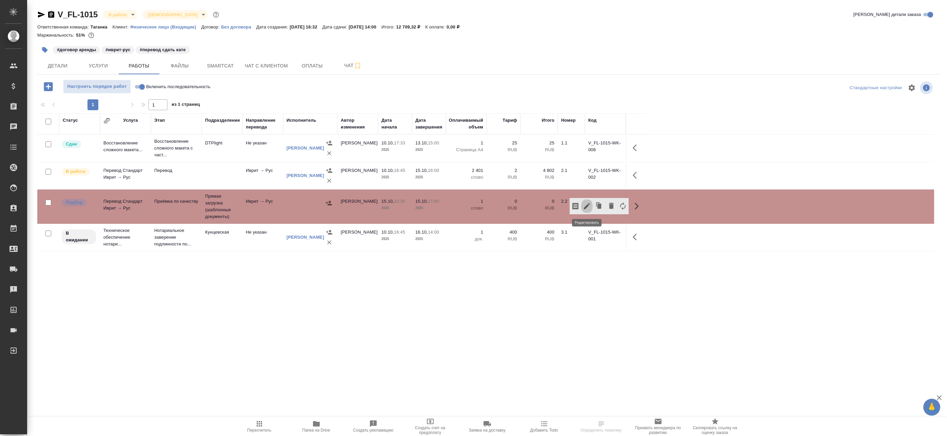
click at [588, 208] on icon "button" at bounding box center [587, 206] width 8 height 8
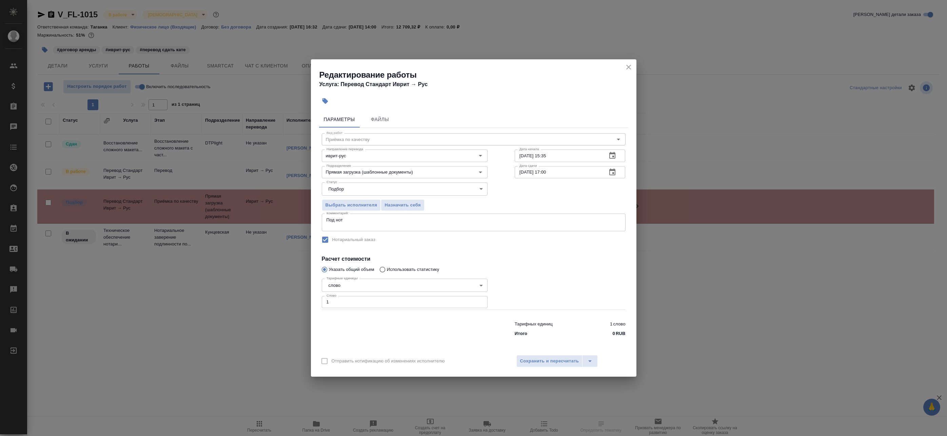
click at [390, 228] on div "Под нот x Комментарий:" at bounding box center [474, 223] width 304 height 18
type textarea "Оформить под нот"
click at [554, 360] on span "Сохранить и пересчитать" at bounding box center [549, 362] width 59 height 8
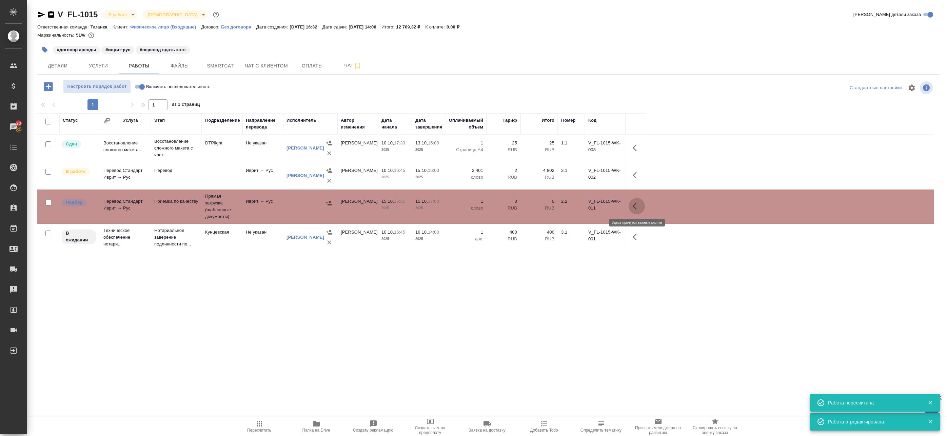
click at [632, 207] on button "button" at bounding box center [637, 206] width 16 height 16
drag, startPoint x: 577, startPoint y: 207, endPoint x: 549, endPoint y: 236, distance: 40.5
click at [577, 207] on icon "button" at bounding box center [576, 206] width 6 height 7
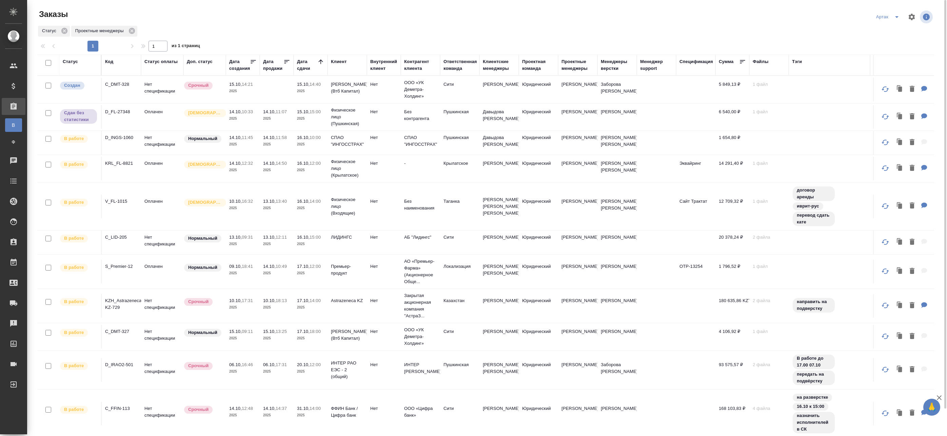
click at [334, 150] on td "СПАО "ИНГОССТРАХ"" at bounding box center [347, 143] width 39 height 24
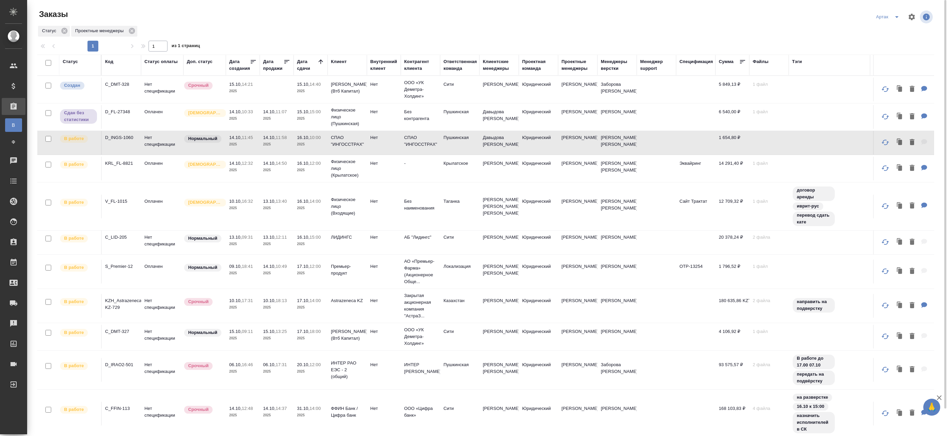
click at [310, 147] on p "2025" at bounding box center [310, 144] width 27 height 7
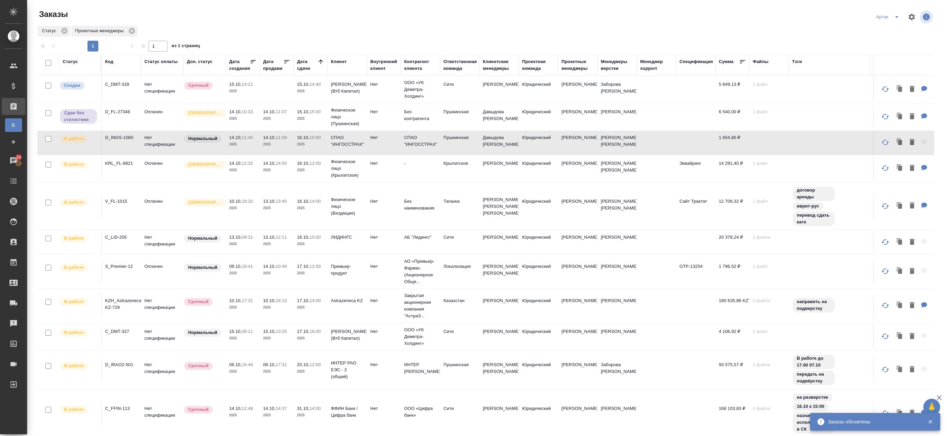
click at [285, 171] on p "2025" at bounding box center [276, 170] width 27 height 7
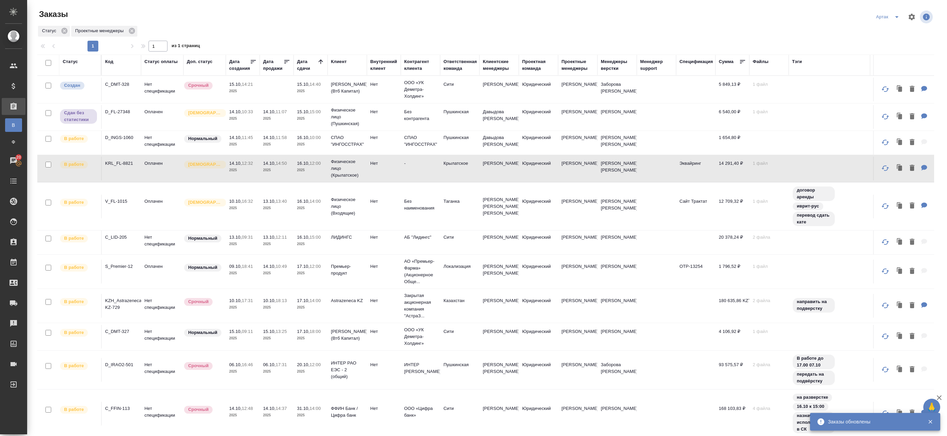
click at [300, 168] on p "2025" at bounding box center [310, 170] width 27 height 7
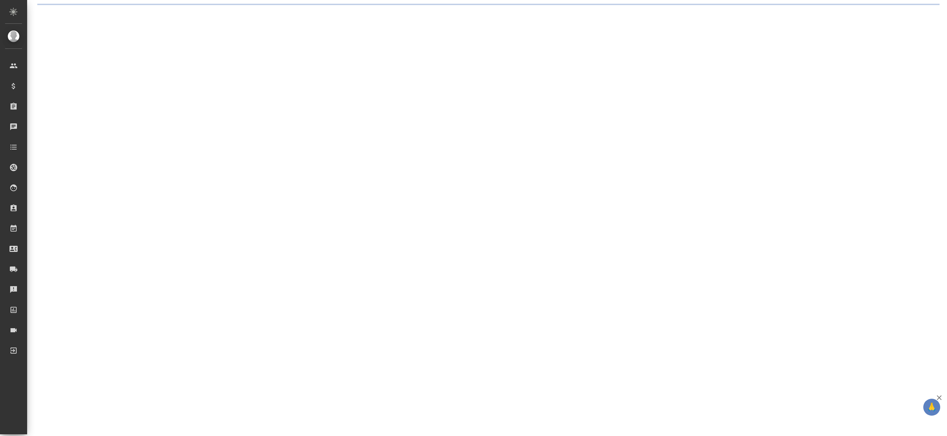
select select "RU"
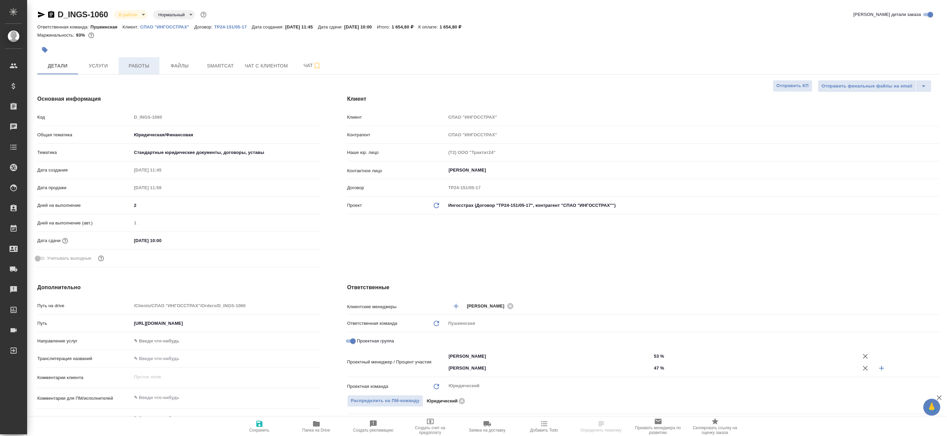
type textarea "x"
click at [132, 71] on button "Работы" at bounding box center [139, 65] width 41 height 17
type textarea "x"
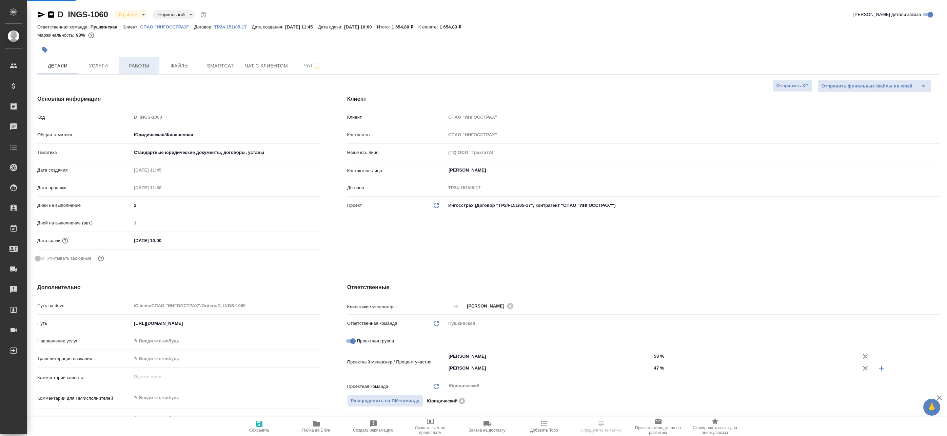
type textarea "x"
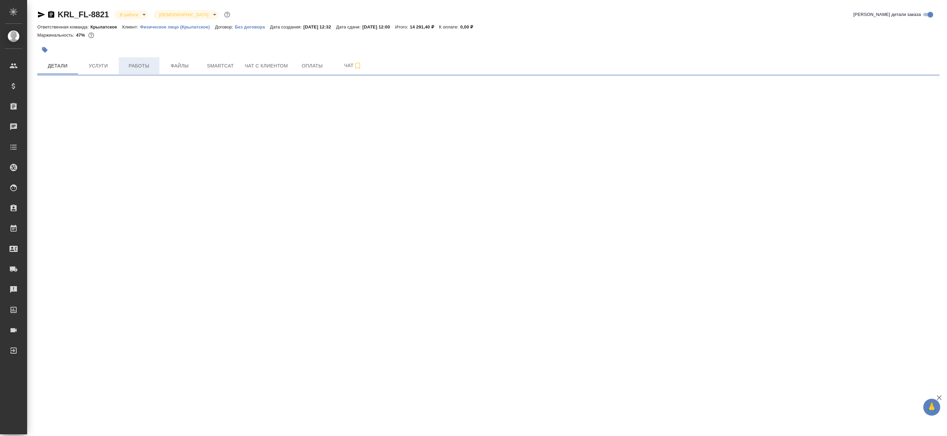
click at [144, 65] on span "Работы" at bounding box center [139, 66] width 33 height 8
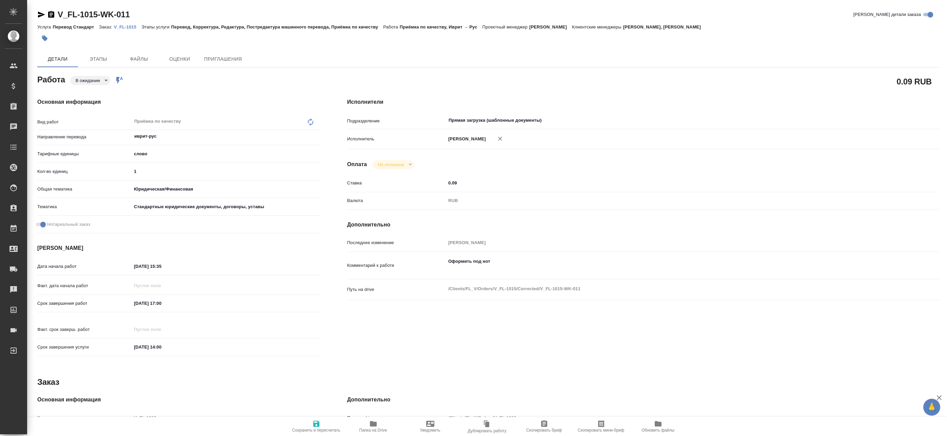
type textarea "x"
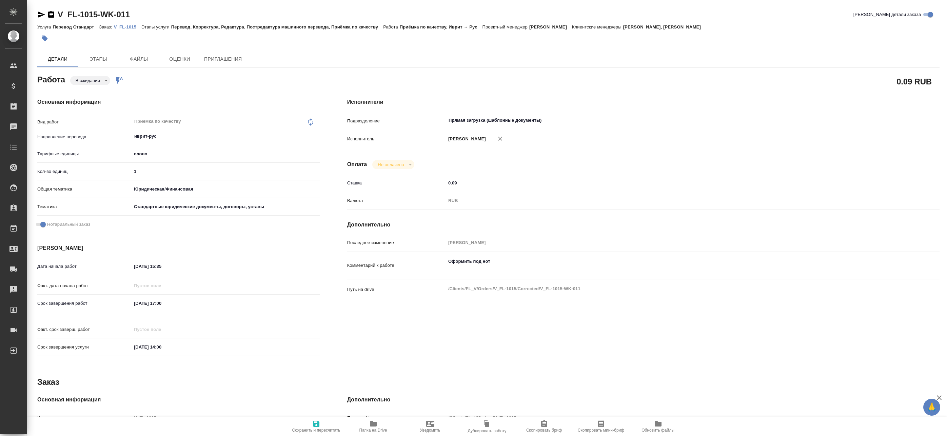
type textarea "x"
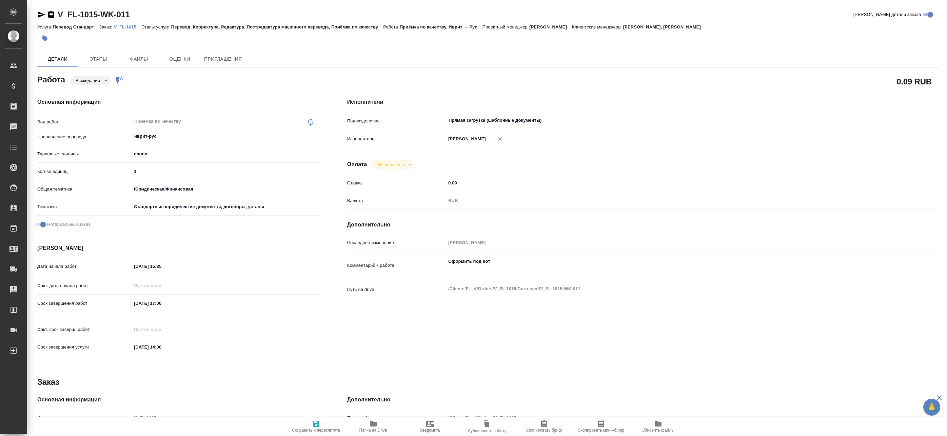
type textarea "x"
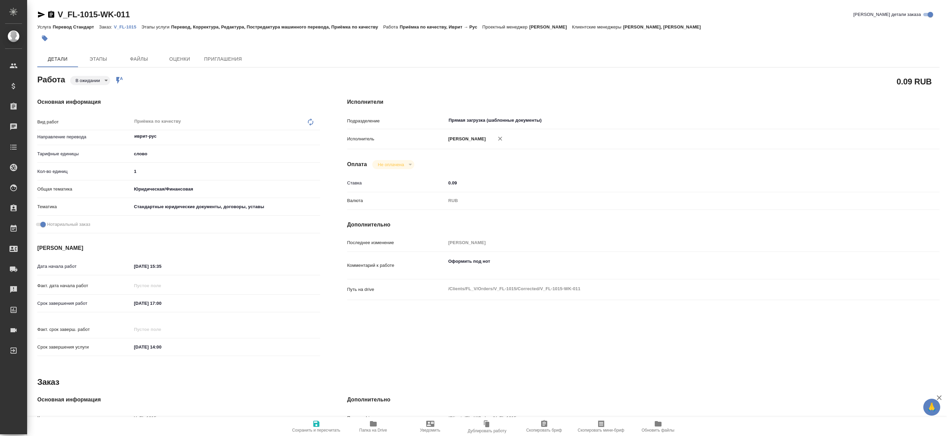
type textarea "x"
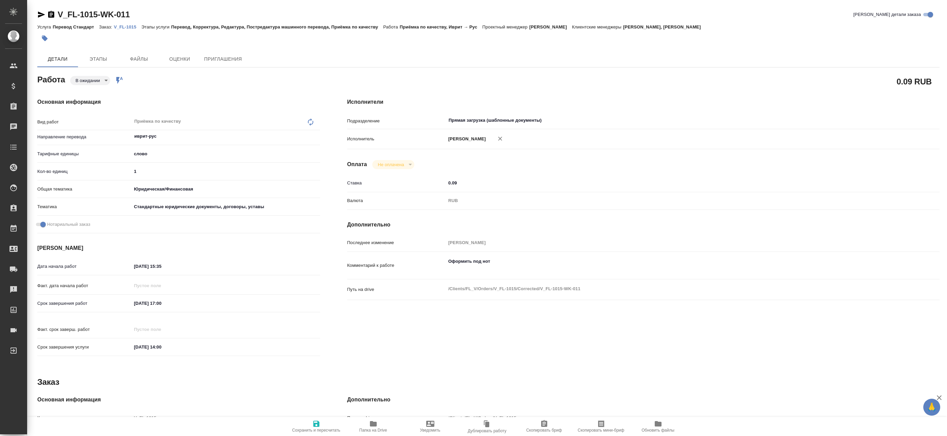
type textarea "x"
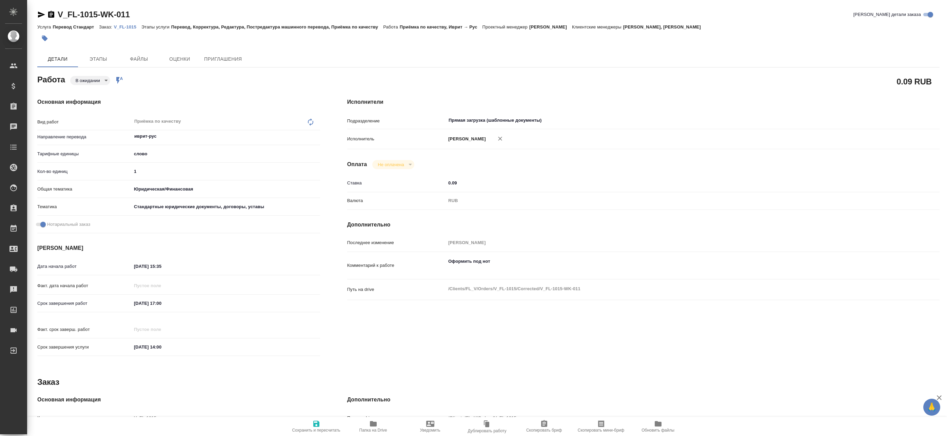
type textarea "x"
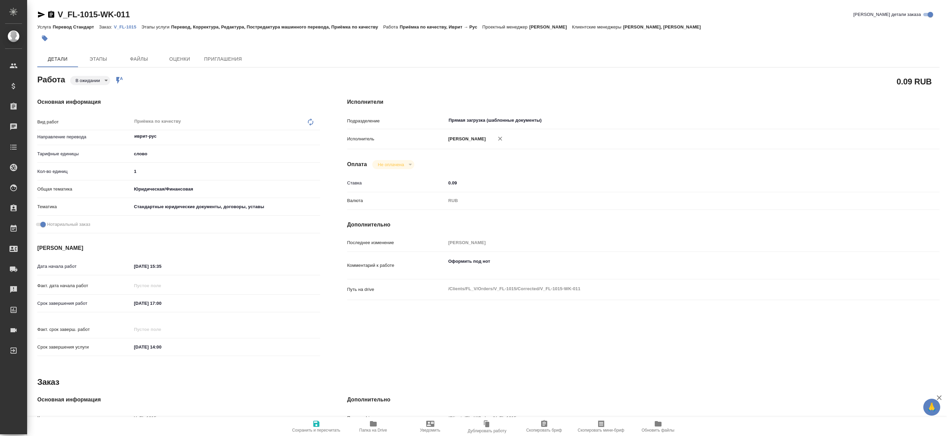
click at [84, 84] on body "🙏 .cls-1 fill:#fff; AWATERA Badanyan Artak Клиенты Спецификации Заказы Чаты Tod…" at bounding box center [473, 218] width 947 height 436
type textarea "x"
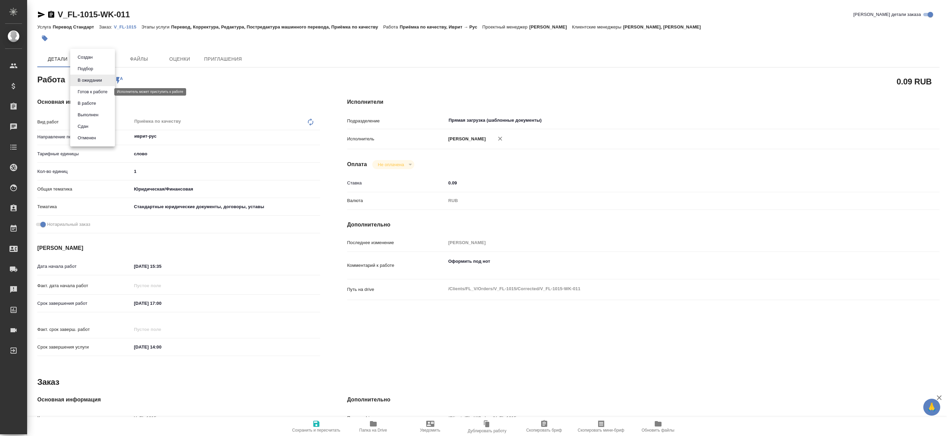
type textarea "x"
click at [98, 94] on button "Готов к работе" at bounding box center [93, 91] width 34 height 7
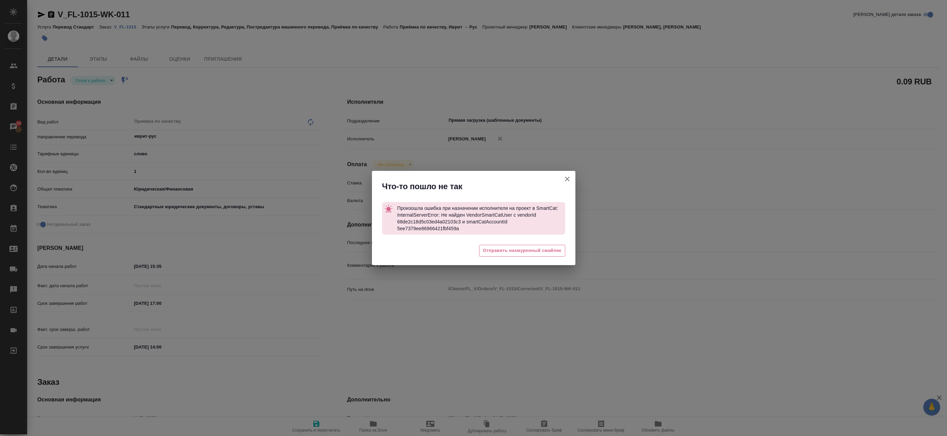
type textarea "x"
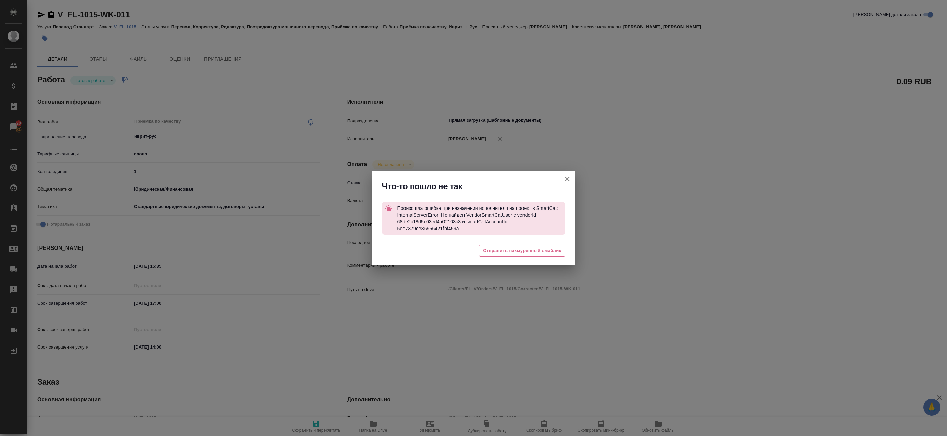
type textarea "x"
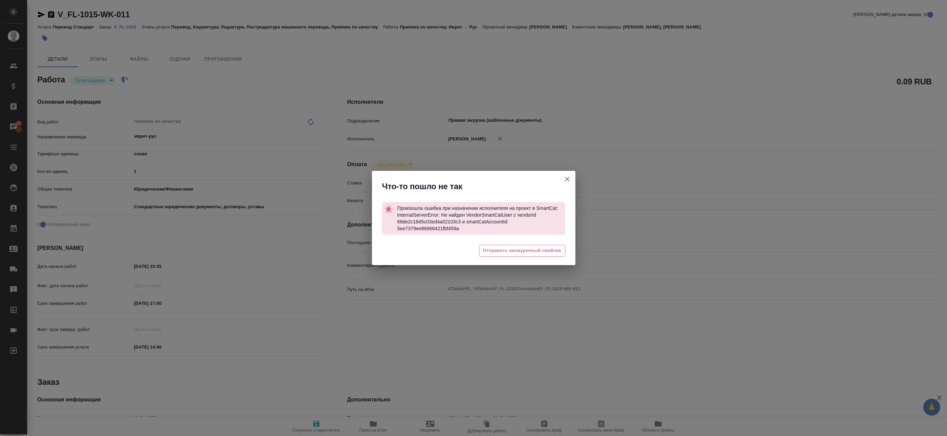
type textarea "x"
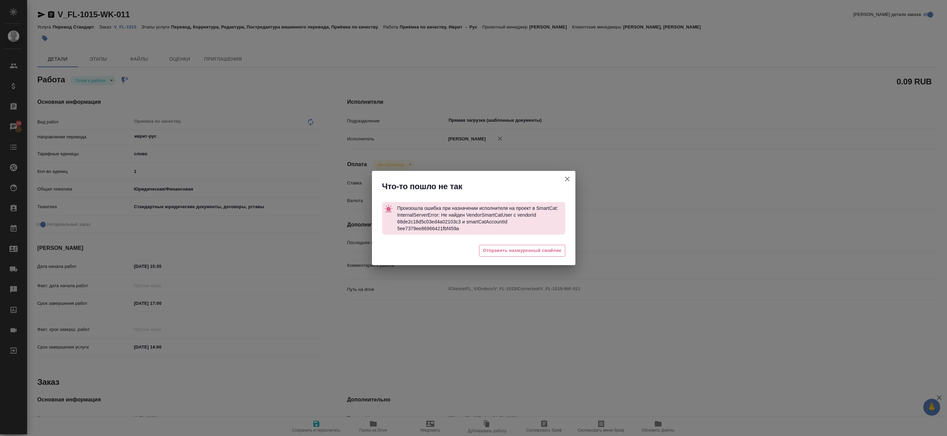
type textarea "x"
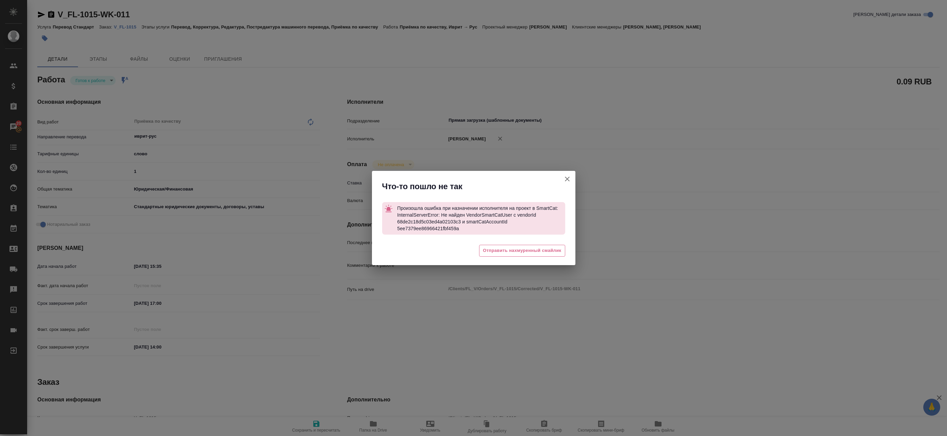
click at [569, 178] on icon "button" at bounding box center [567, 179] width 8 height 8
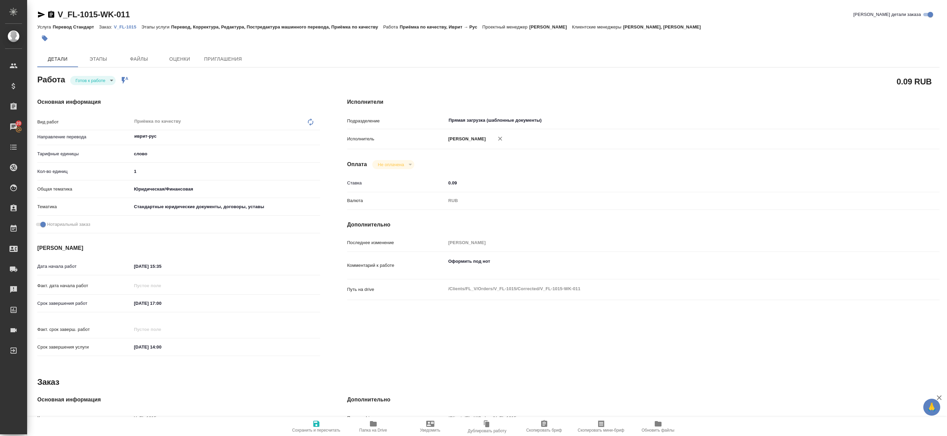
type textarea "x"
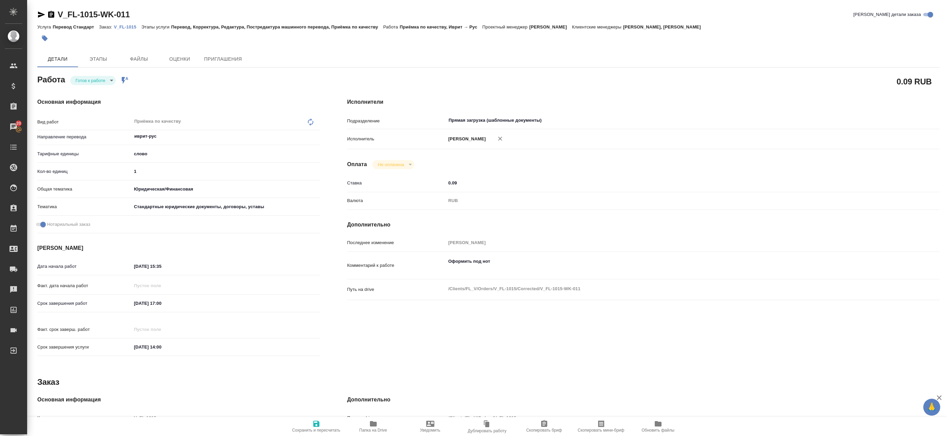
click at [378, 423] on span "Папка на Drive" at bounding box center [373, 426] width 49 height 13
